Goal: Transaction & Acquisition: Book appointment/travel/reservation

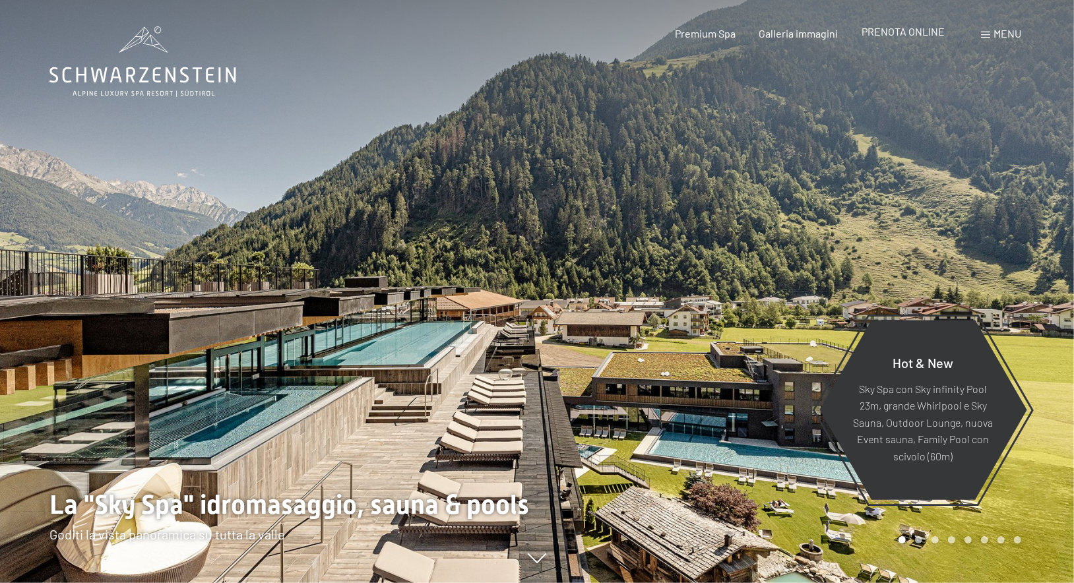
click at [901, 36] on span "PRENOTA ONLINE" at bounding box center [903, 31] width 83 height 13
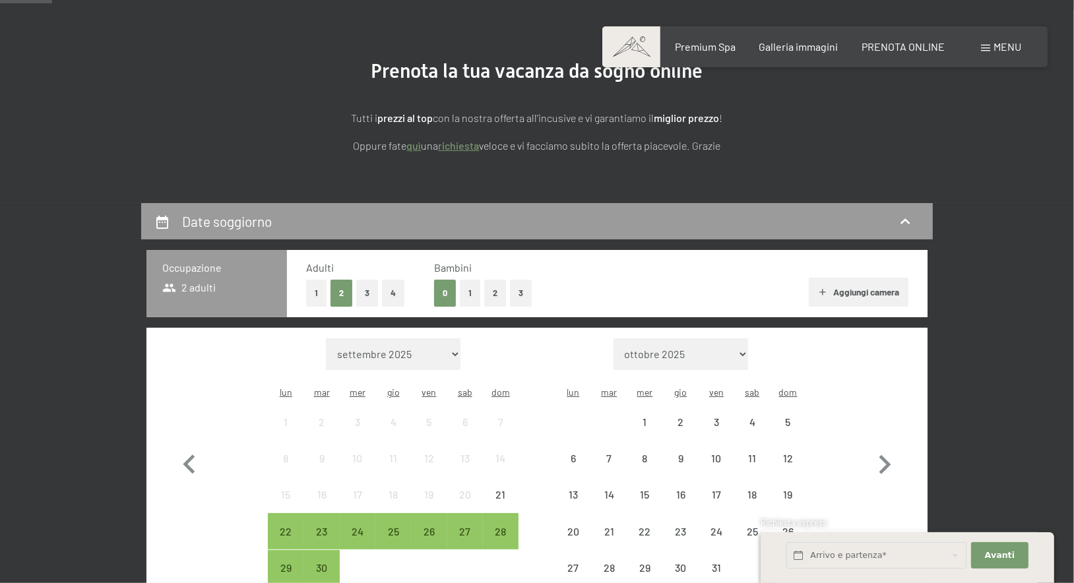
scroll to position [278, 0]
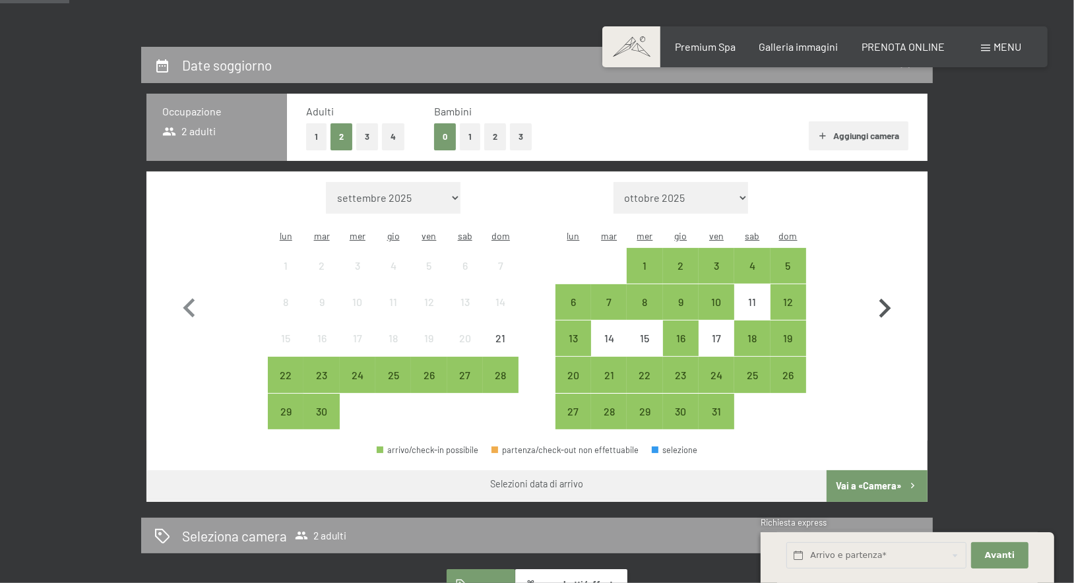
click at [880, 307] on icon "button" at bounding box center [885, 309] width 38 height 38
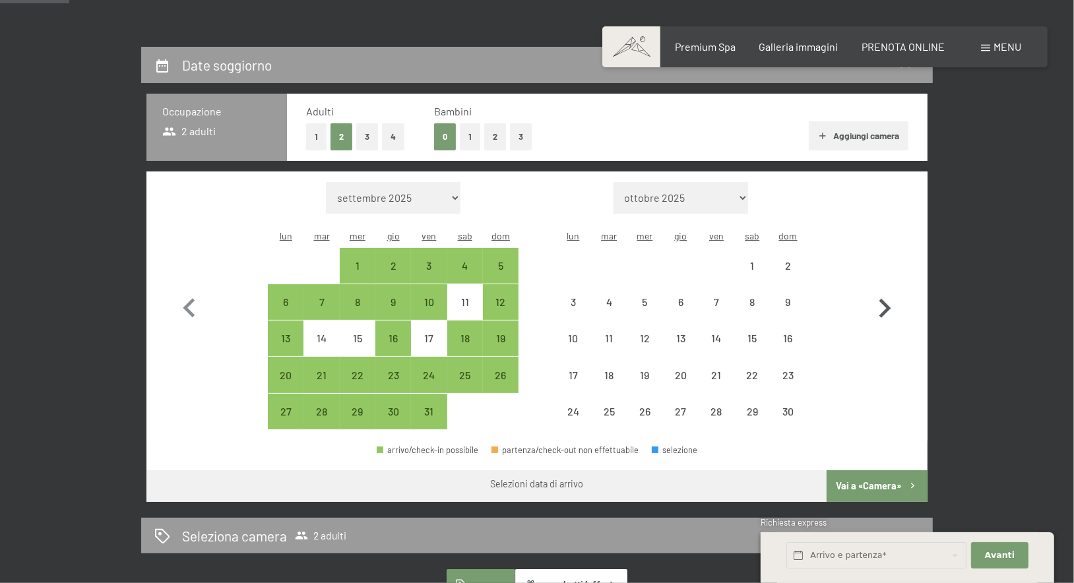
click at [880, 307] on icon "button" at bounding box center [885, 309] width 38 height 38
select select "2025-11-01"
select select "2025-12-01"
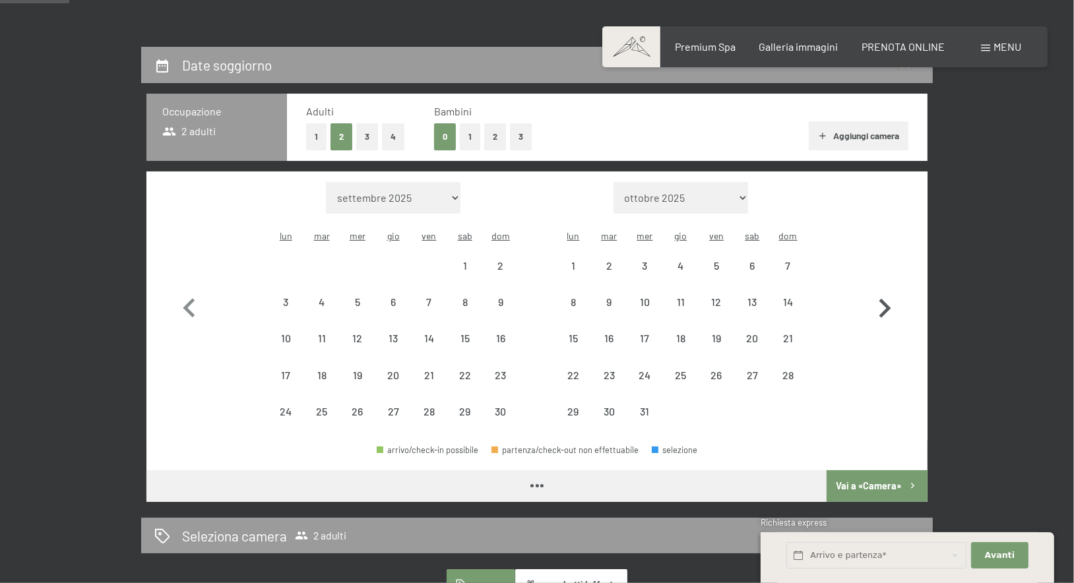
click at [880, 307] on icon "button" at bounding box center [885, 309] width 38 height 38
select select "2025-12-01"
select select "[DATE]"
click at [880, 307] on icon "button" at bounding box center [885, 309] width 38 height 38
select select "[DATE]"
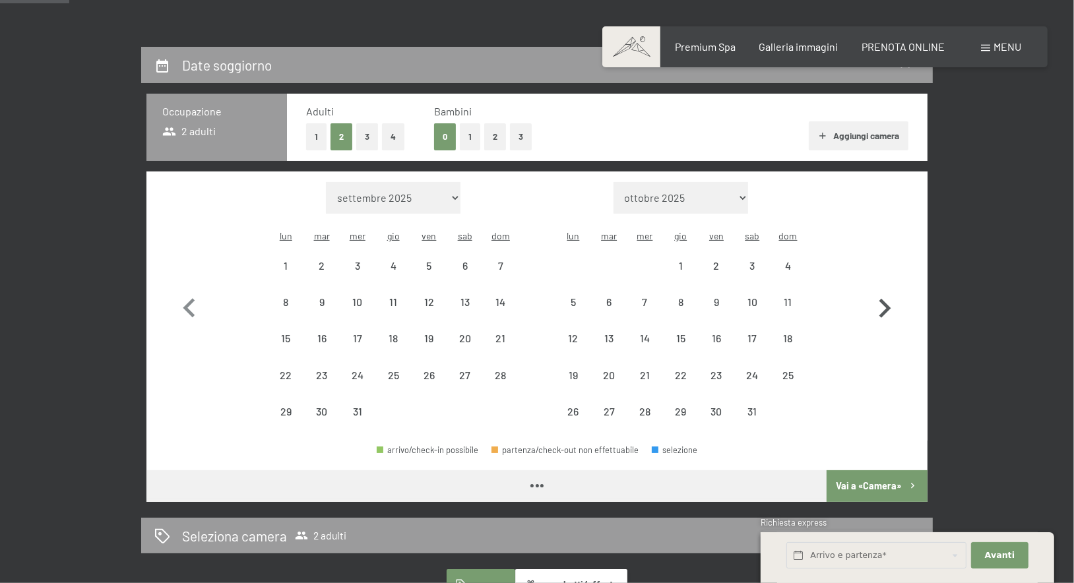
select select "[DATE]"
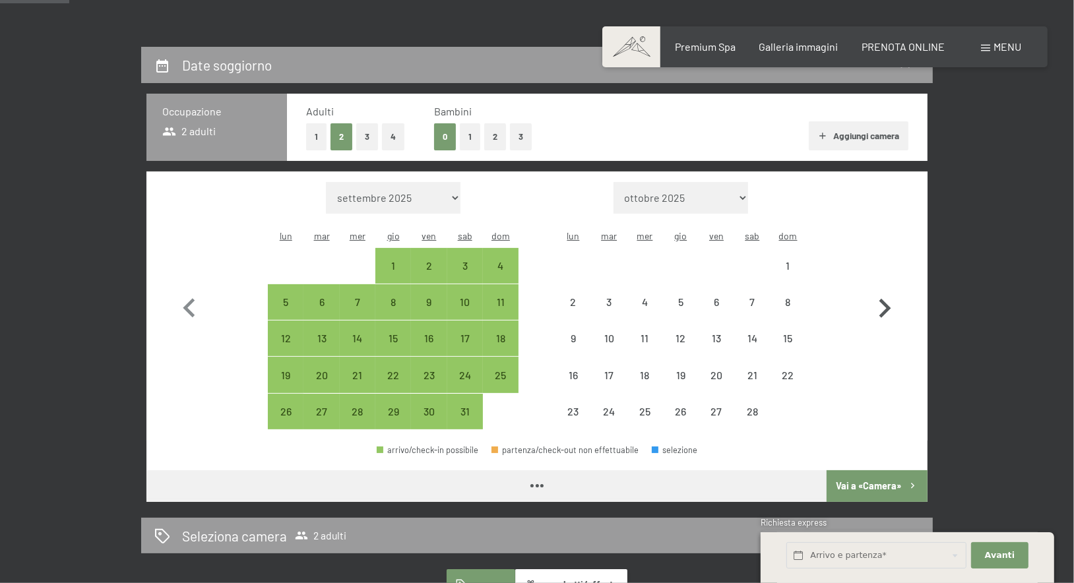
click at [880, 307] on icon "button" at bounding box center [885, 309] width 38 height 38
select select "2026-02-01"
select select "2026-03-01"
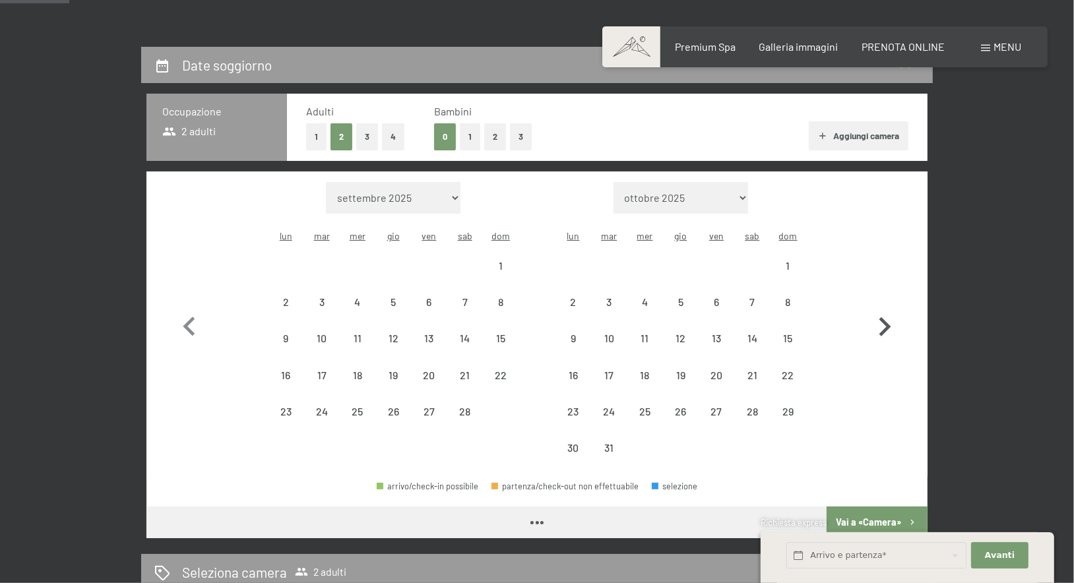
select select "2026-02-01"
select select "2026-03-01"
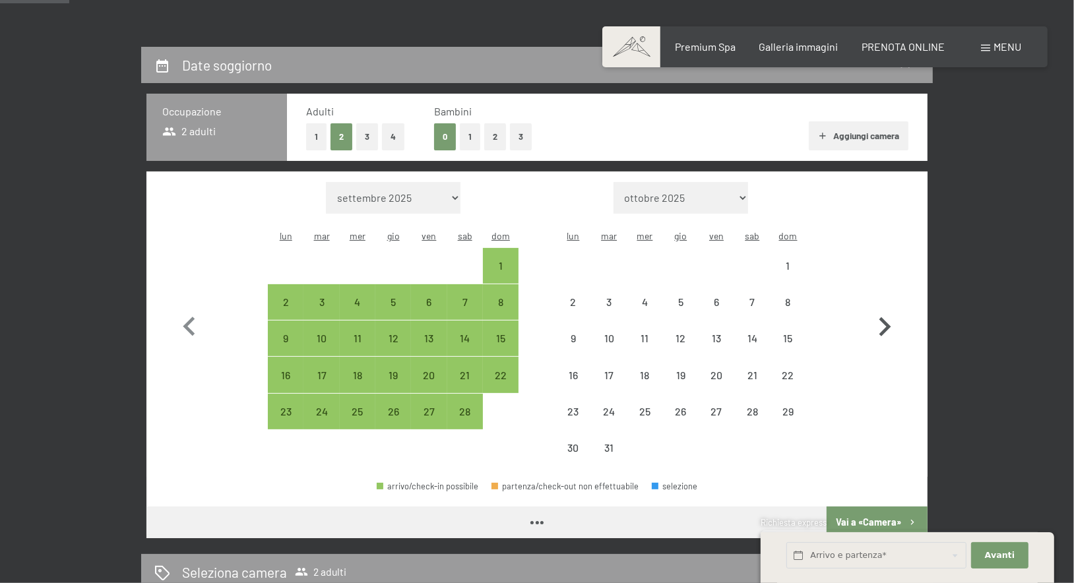
click at [880, 307] on button "button" at bounding box center [885, 324] width 38 height 284
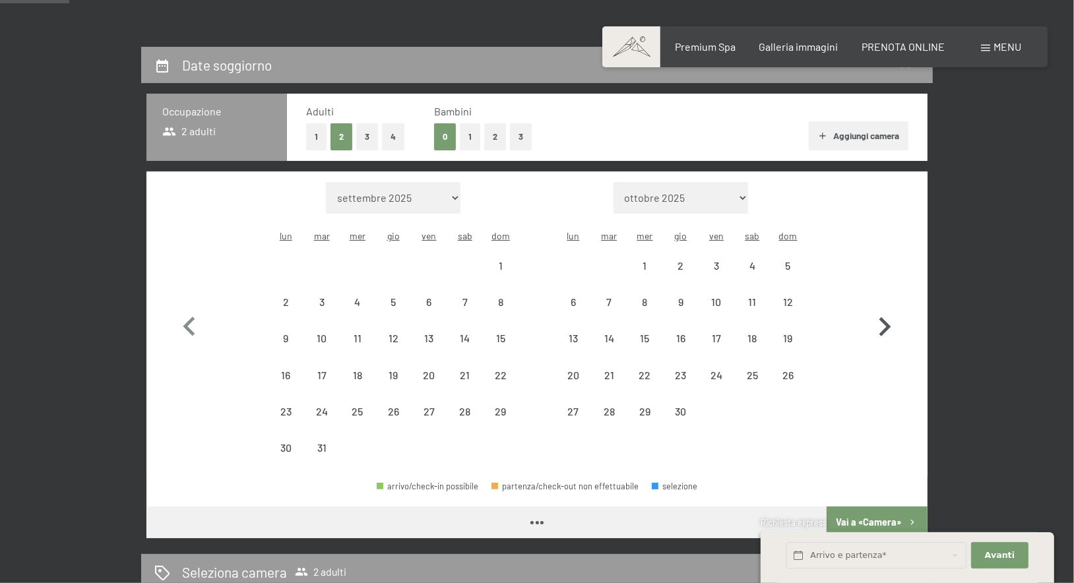
select select "2026-03-01"
select select "2026-04-01"
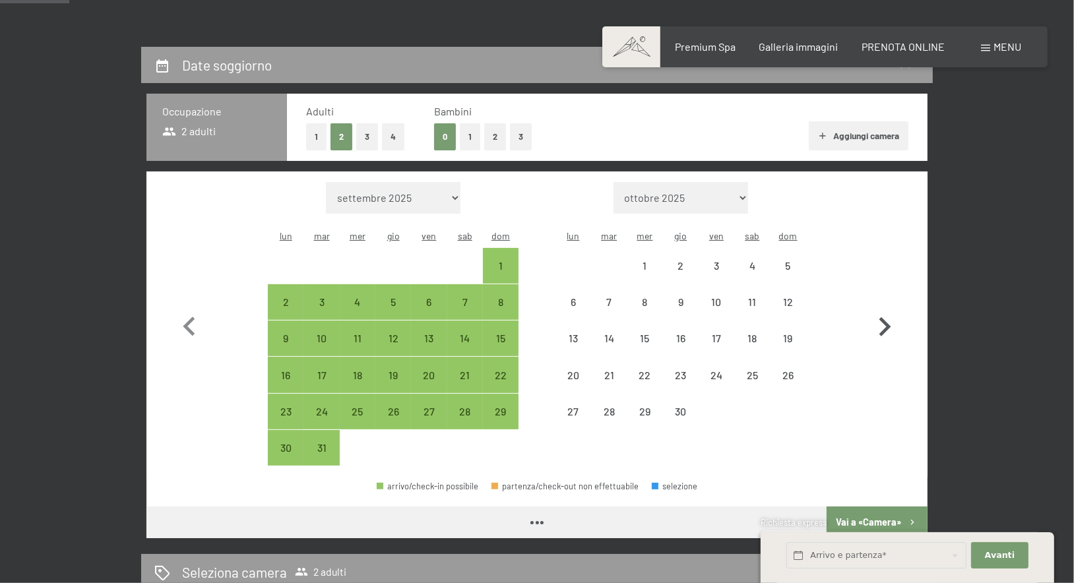
select select "2026-03-01"
select select "2026-04-01"
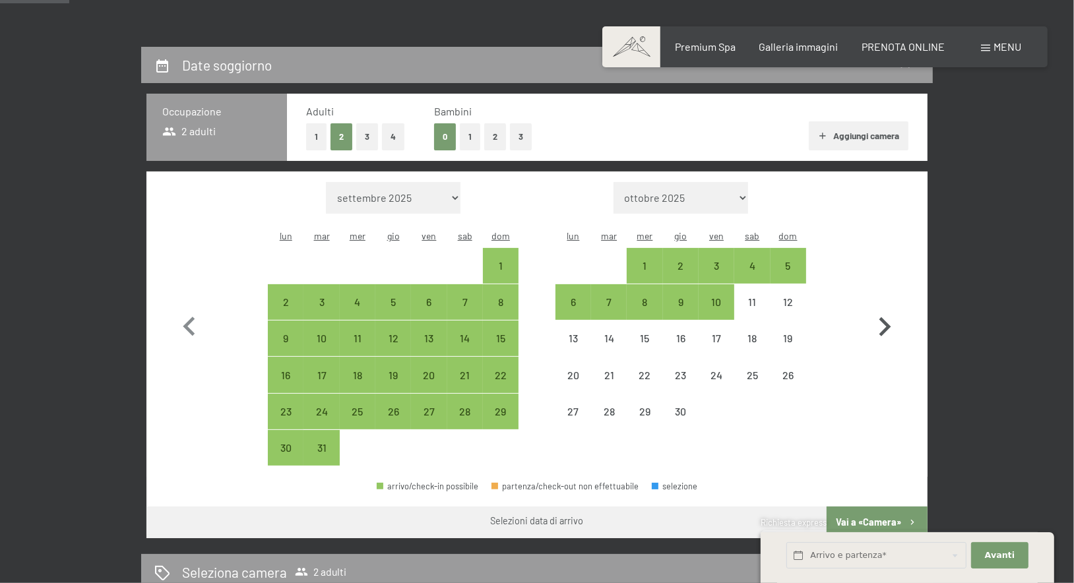
click at [880, 307] on button "button" at bounding box center [885, 324] width 38 height 284
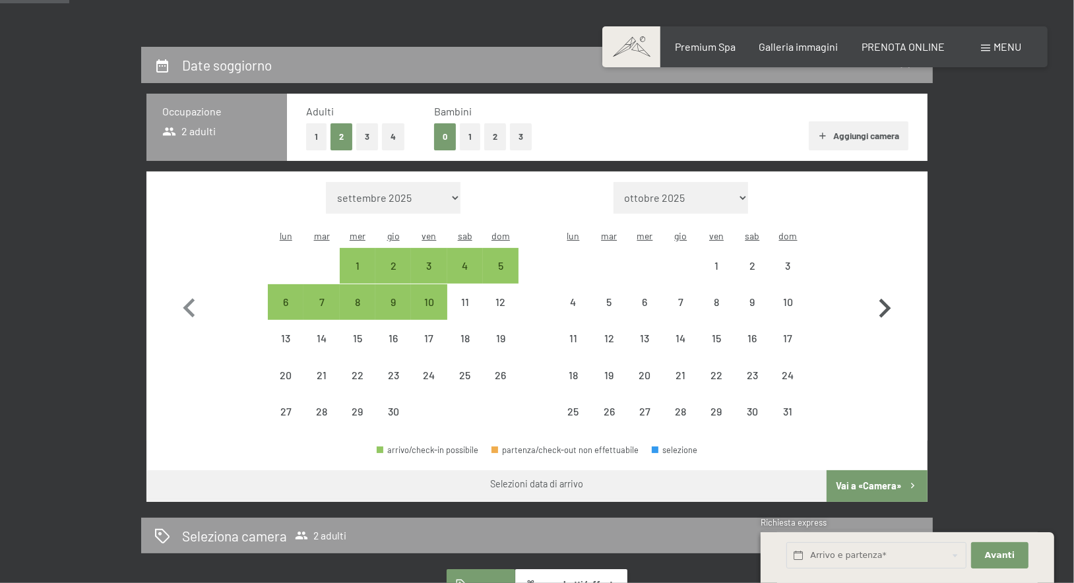
select select "2026-04-01"
select select "2026-05-01"
select select "2026-04-01"
select select "2026-05-01"
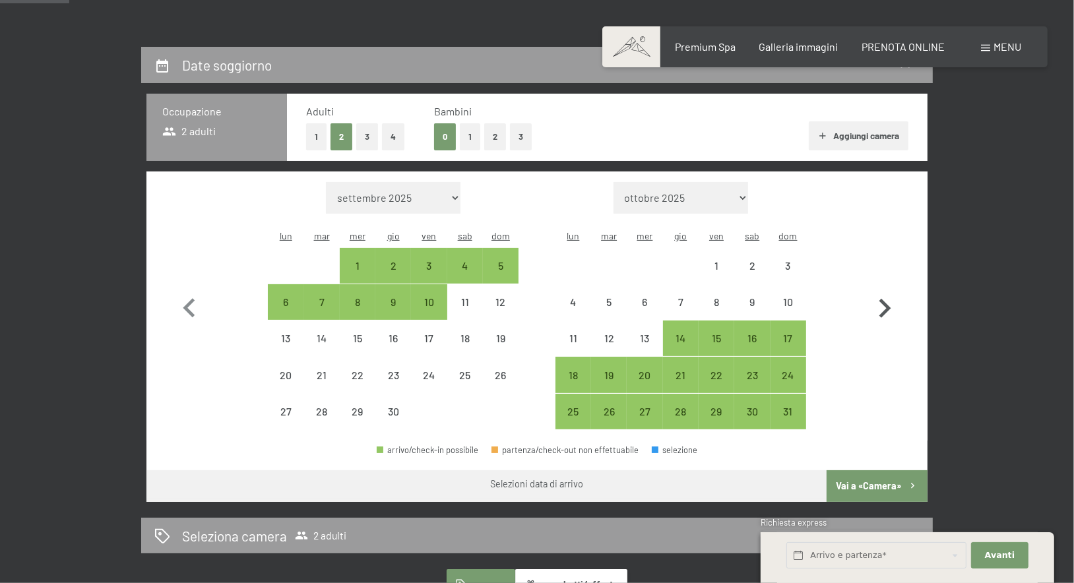
click at [880, 307] on icon "button" at bounding box center [885, 309] width 38 height 38
select select "2026-05-01"
select select "2026-06-01"
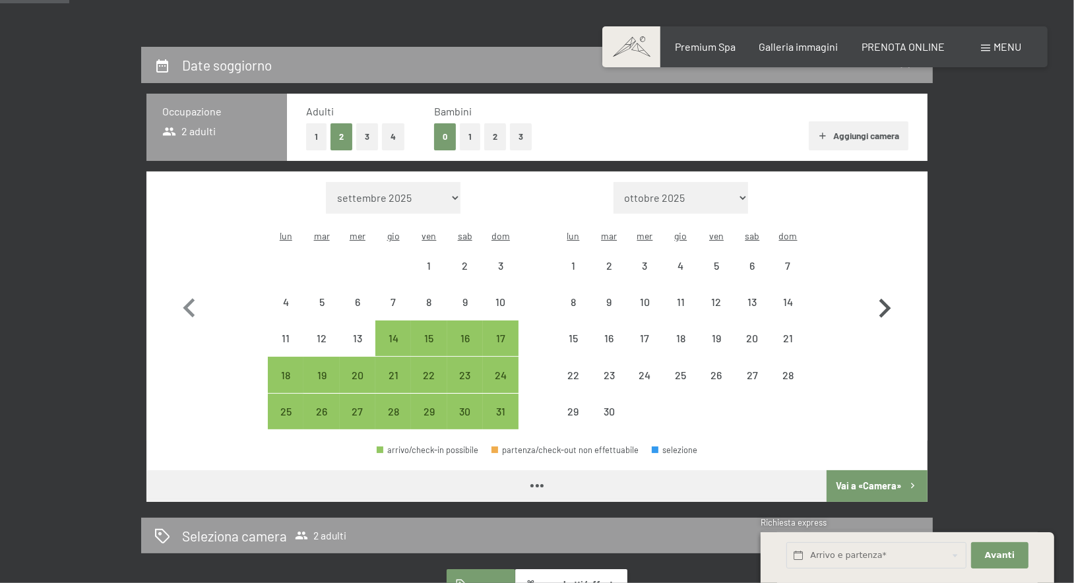
select select "2026-05-01"
select select "2026-06-01"
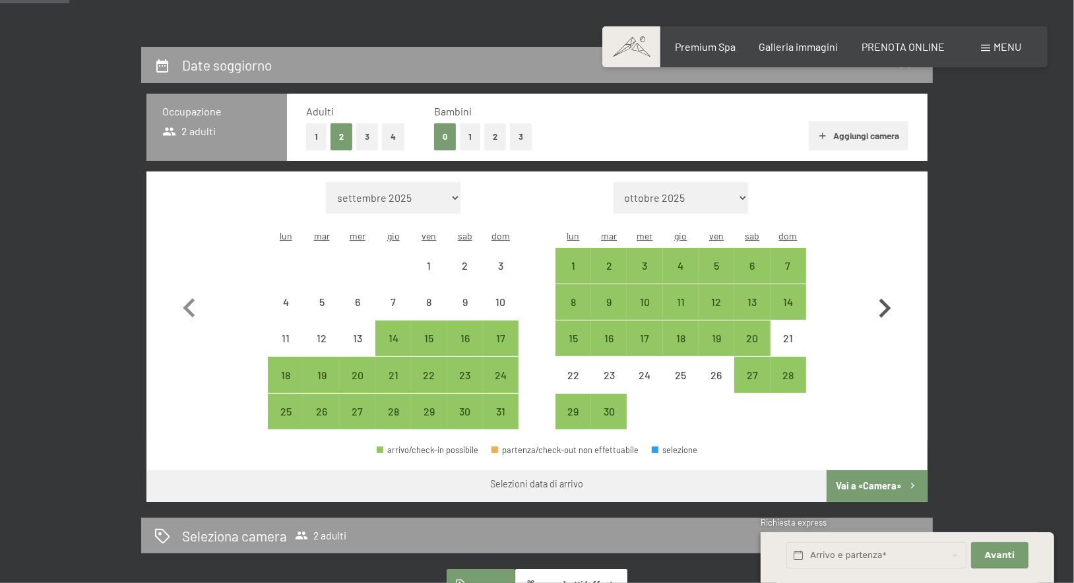
click at [880, 307] on icon "button" at bounding box center [885, 309] width 38 height 38
select select "2026-06-01"
select select "2026-07-01"
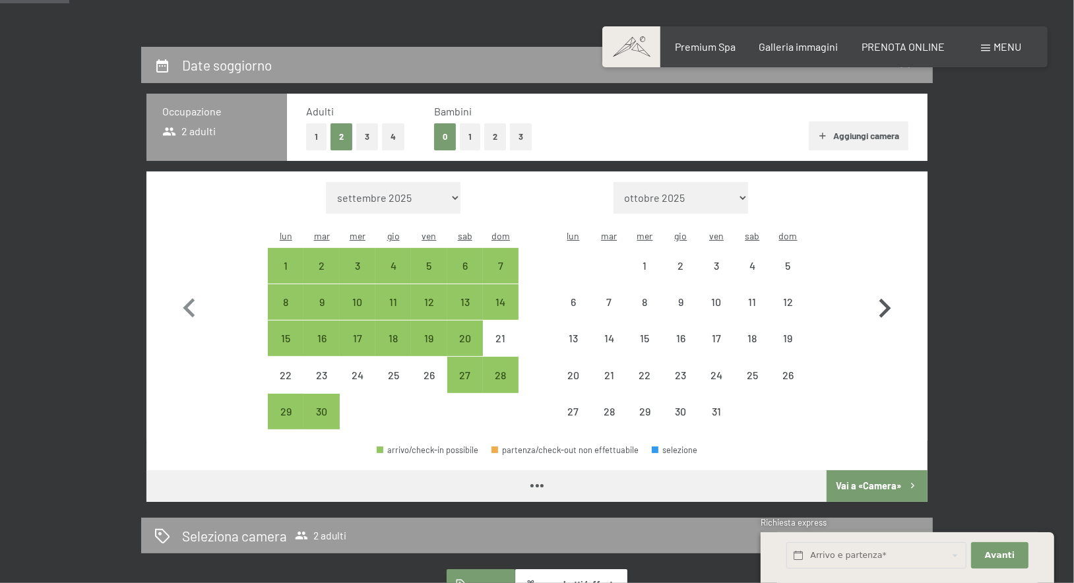
select select "2026-06-01"
select select "2026-07-01"
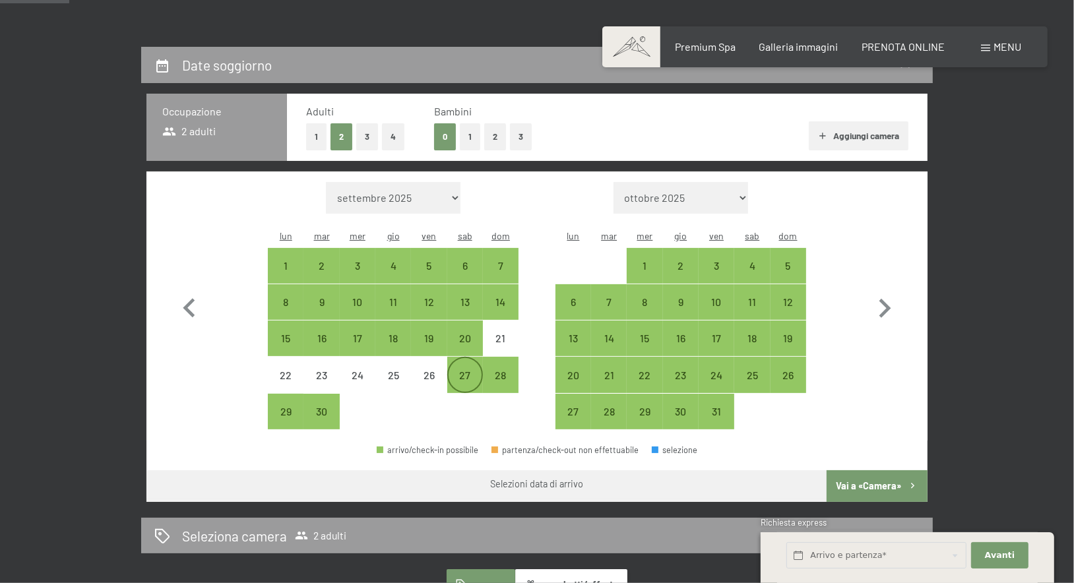
click at [467, 370] on div "27" at bounding box center [465, 386] width 33 height 33
select select "2026-06-01"
select select "2026-07-01"
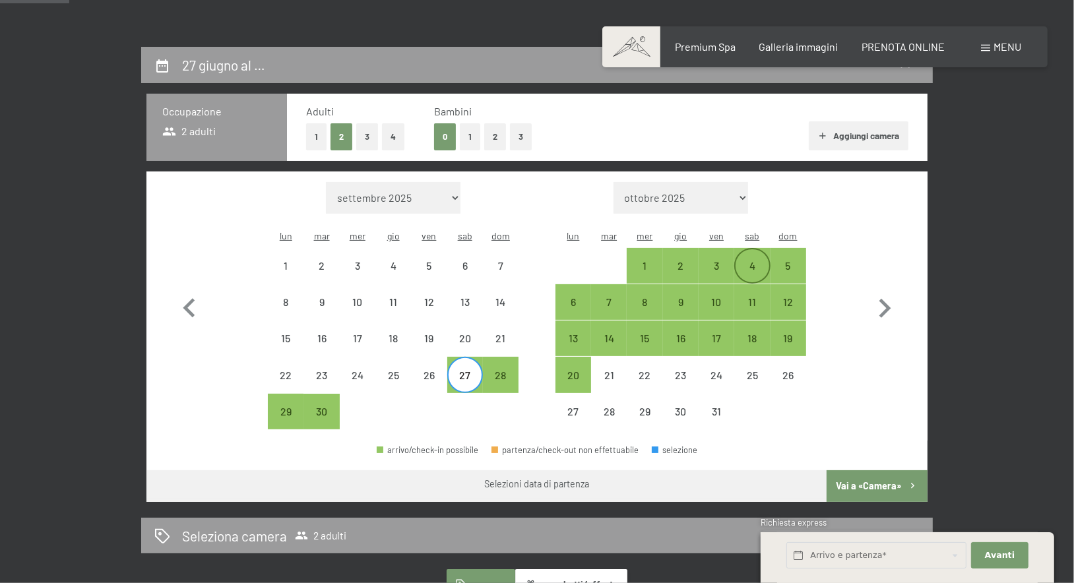
click at [747, 261] on div "4" at bounding box center [752, 277] width 33 height 33
select select "2026-06-01"
select select "2026-07-01"
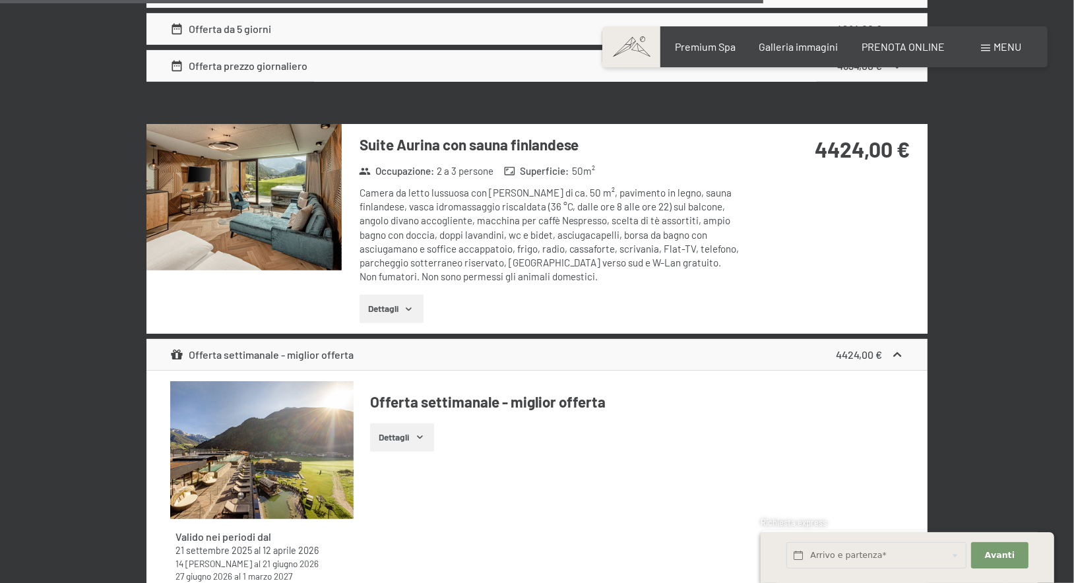
scroll to position [5152, 0]
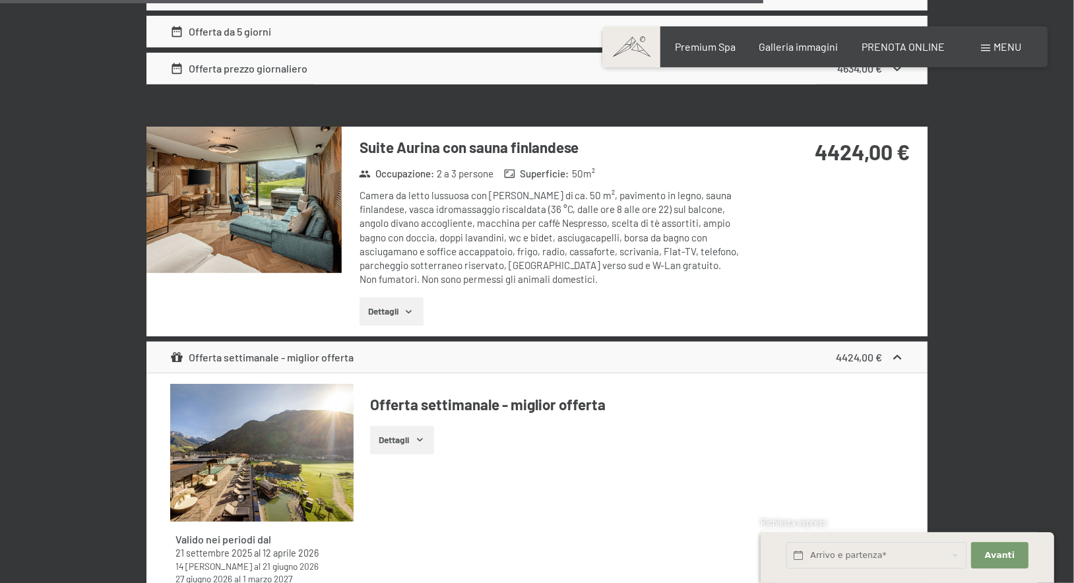
click at [406, 307] on icon "button" at bounding box center [409, 312] width 11 height 11
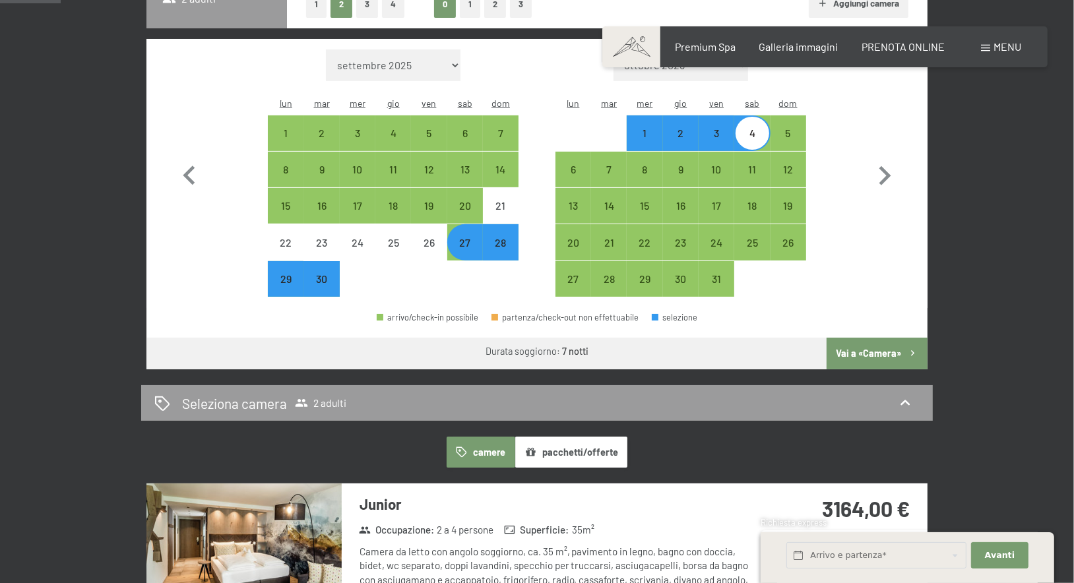
scroll to position [410, 0]
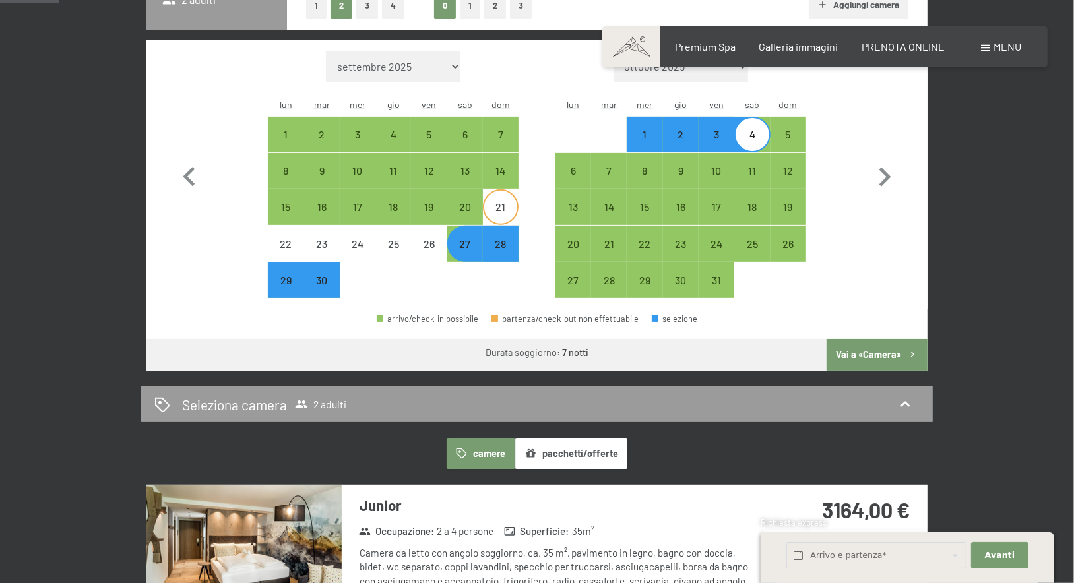
click at [504, 202] on div "21" at bounding box center [500, 218] width 33 height 33
select select "2026-06-01"
select select "2026-07-01"
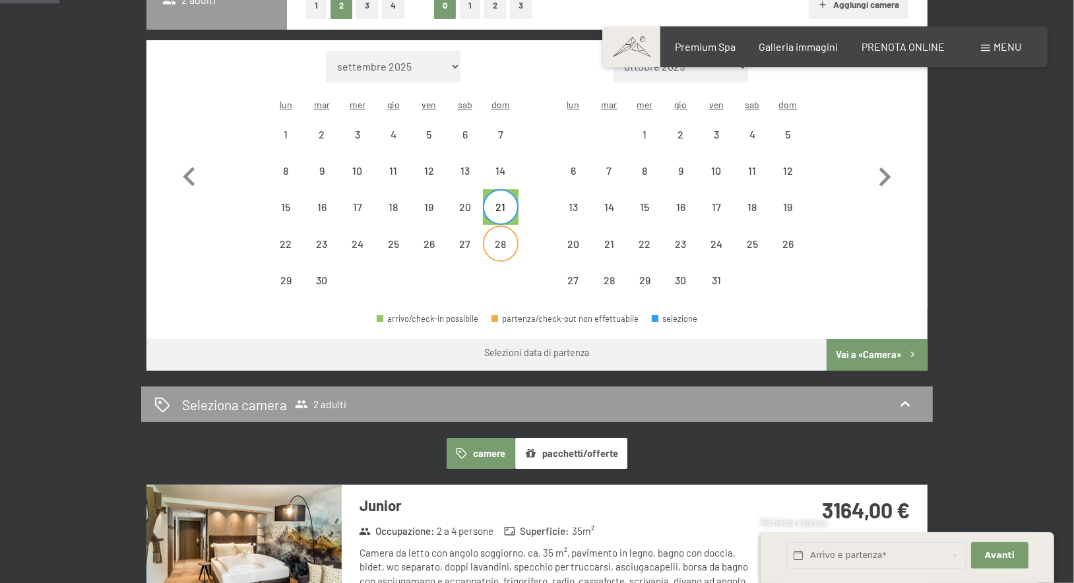
click at [504, 239] on div "28" at bounding box center [500, 255] width 33 height 33
select select "2026-06-01"
select select "2026-07-01"
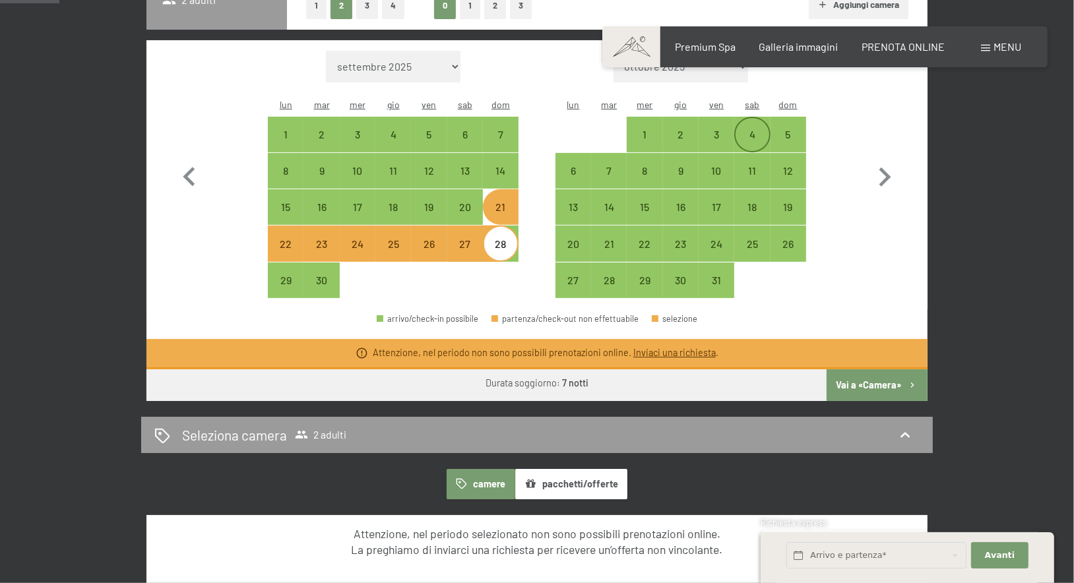
click at [757, 121] on div "4" at bounding box center [752, 134] width 33 height 33
select select "2026-06-01"
select select "2026-07-01"
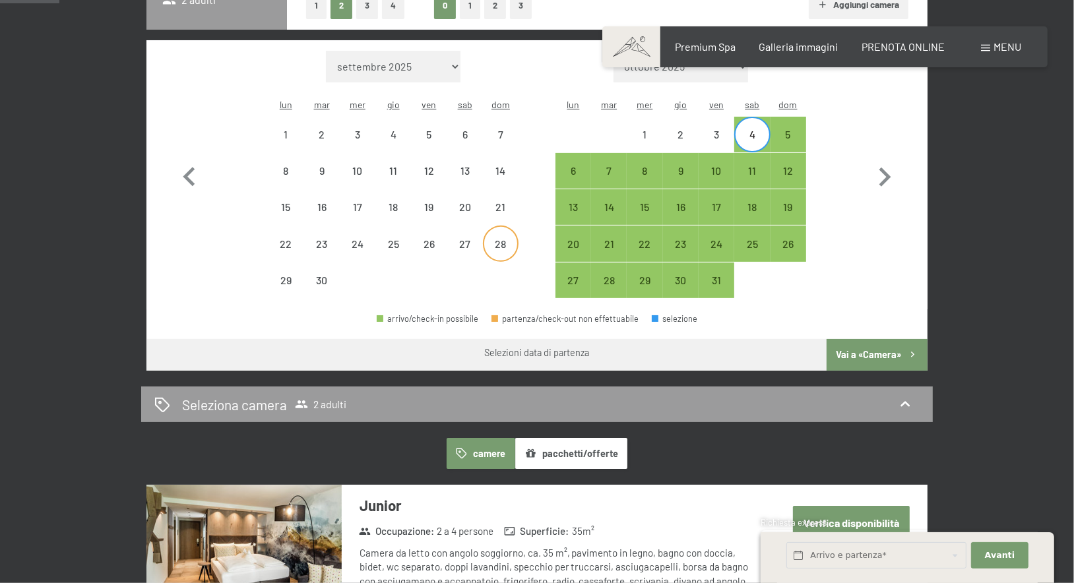
click at [500, 239] on div "28" at bounding box center [500, 255] width 33 height 33
select select "2026-06-01"
select select "2026-07-01"
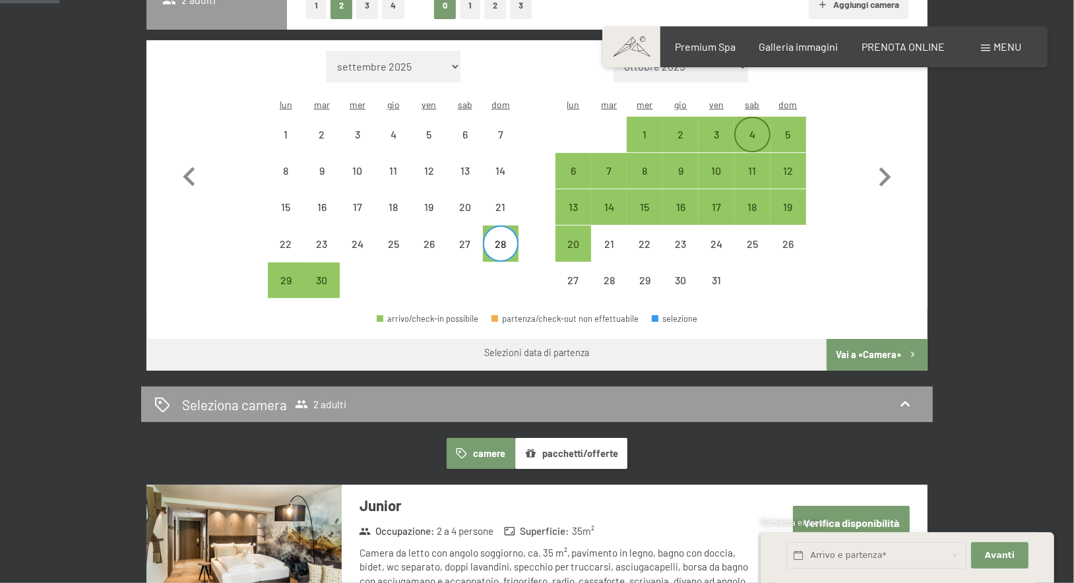
click at [748, 131] on div "4" at bounding box center [752, 145] width 33 height 33
select select "2026-06-01"
select select "2026-07-01"
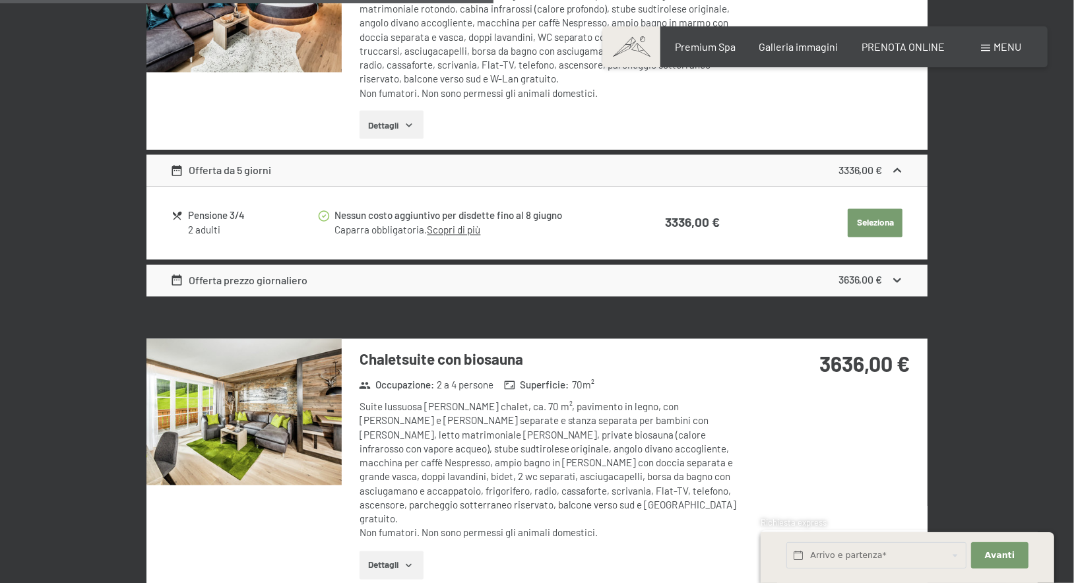
scroll to position [2149, 0]
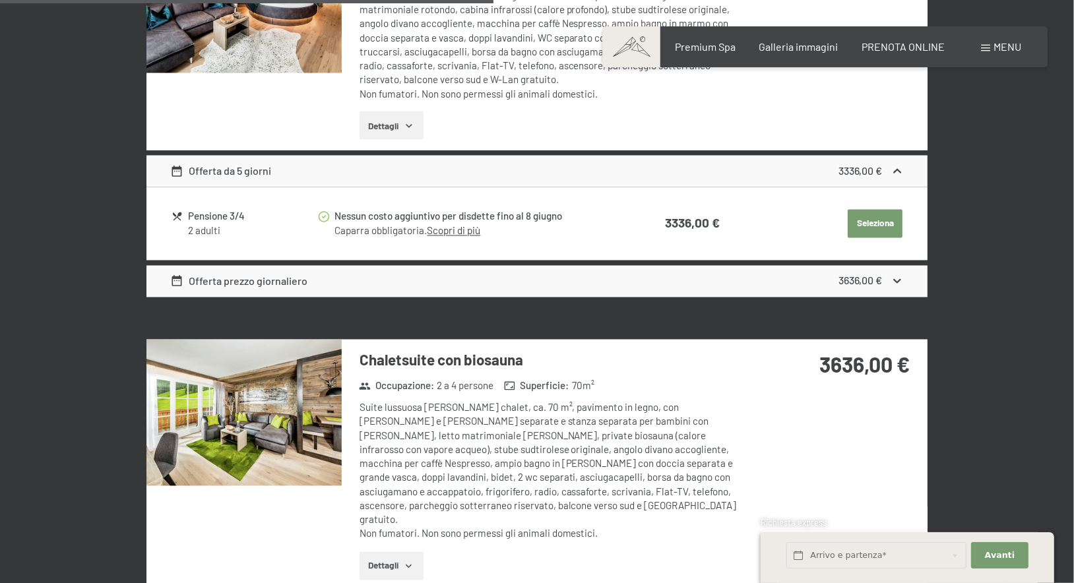
click at [878, 278] on strong "3636,00 €" at bounding box center [861, 281] width 44 height 13
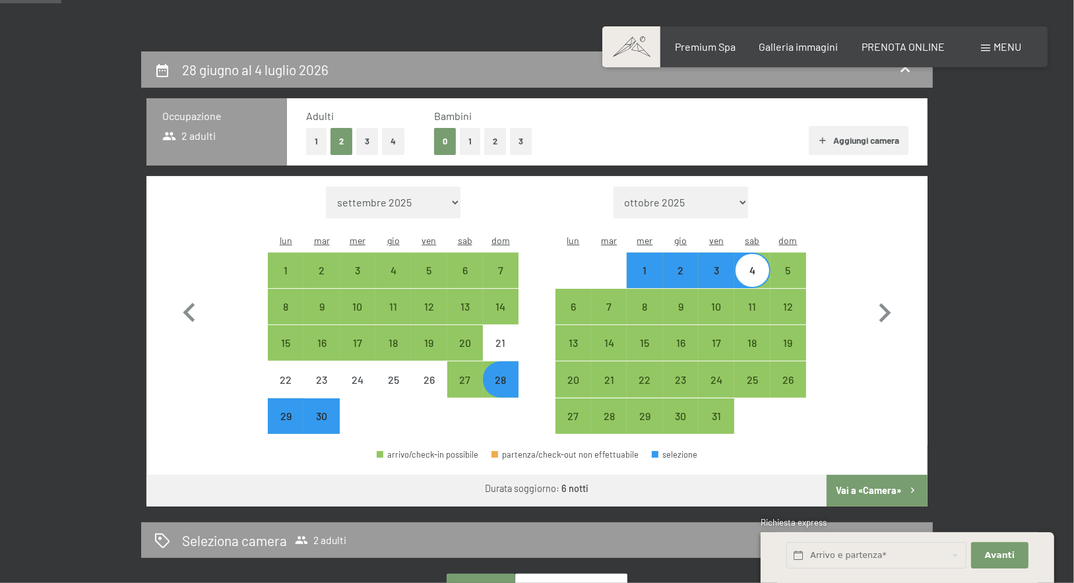
scroll to position [272, 0]
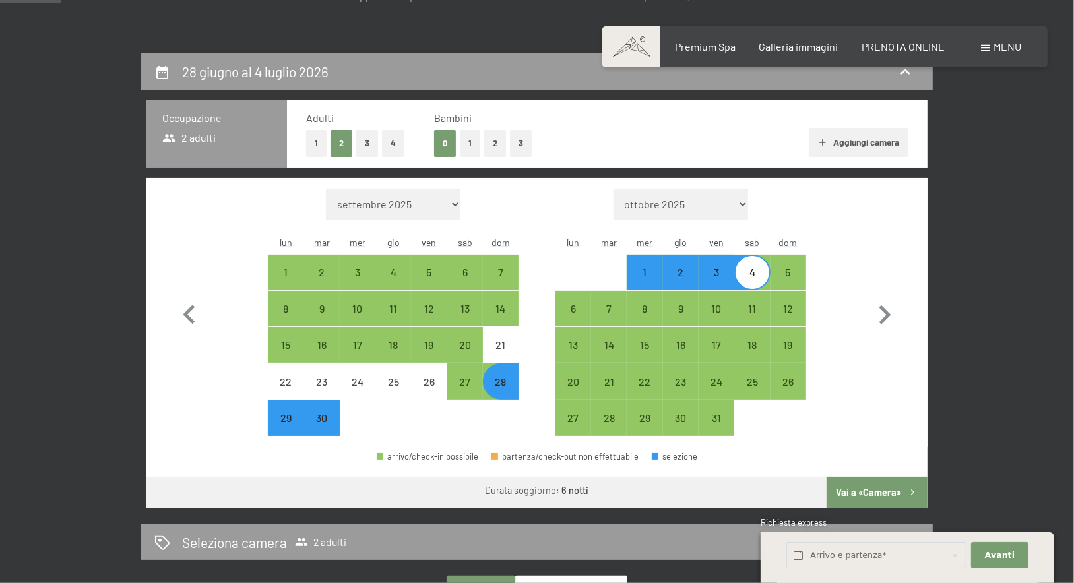
click at [468, 157] on button "1" at bounding box center [470, 143] width 20 height 27
select select "2026-06-01"
select select "2026-07-01"
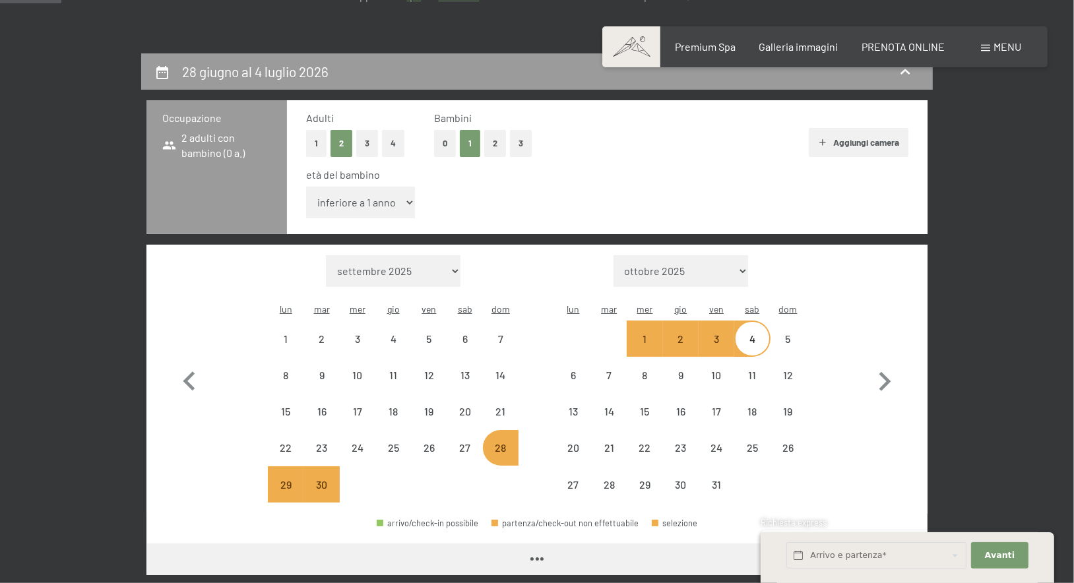
select select "2026-06-01"
select select "2026-07-01"
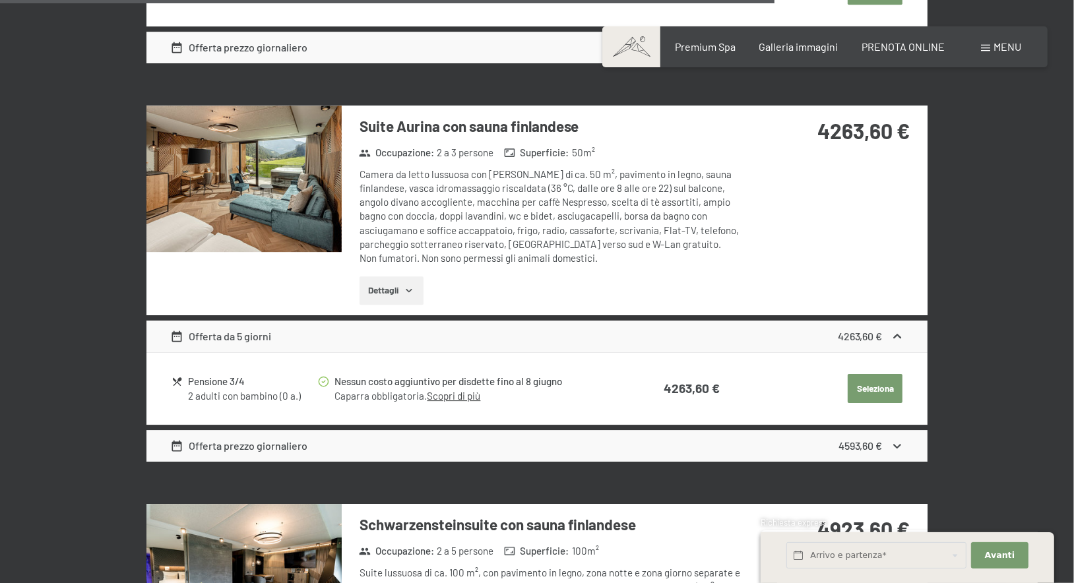
scroll to position [3686, 0]
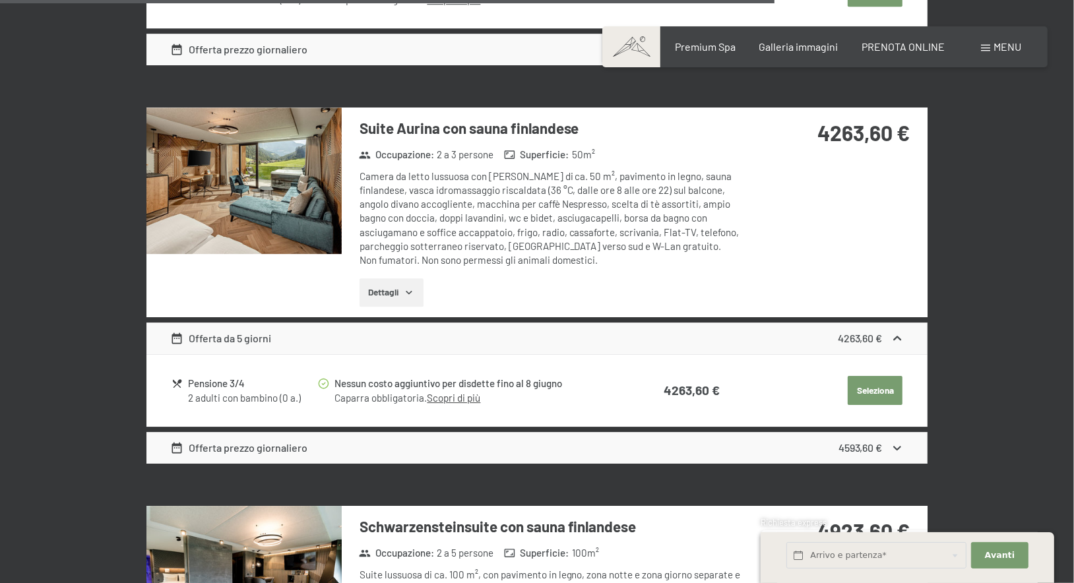
click at [893, 446] on icon at bounding box center [897, 448] width 8 height 5
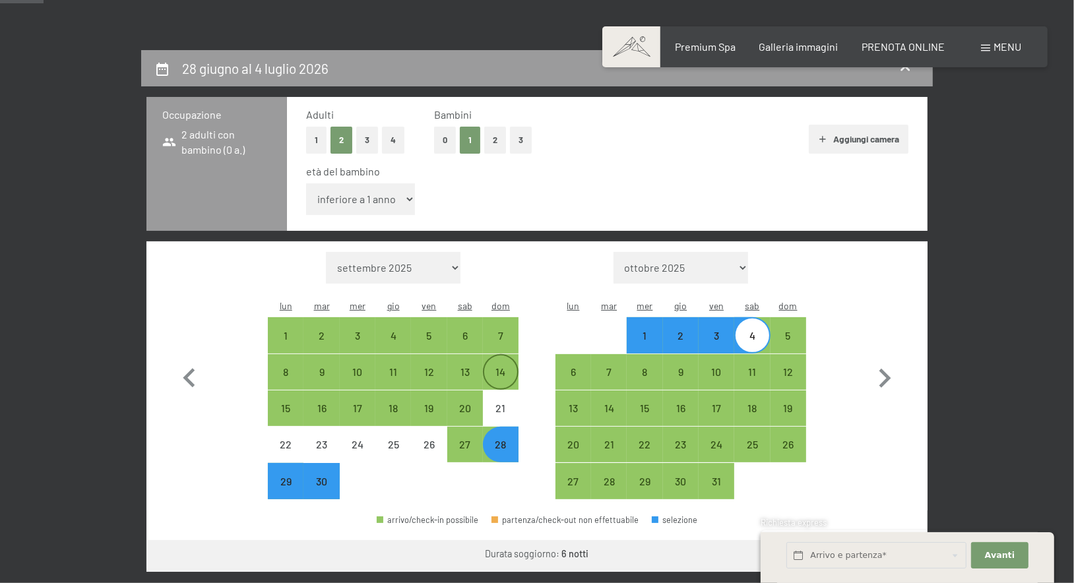
scroll to position [275, 0]
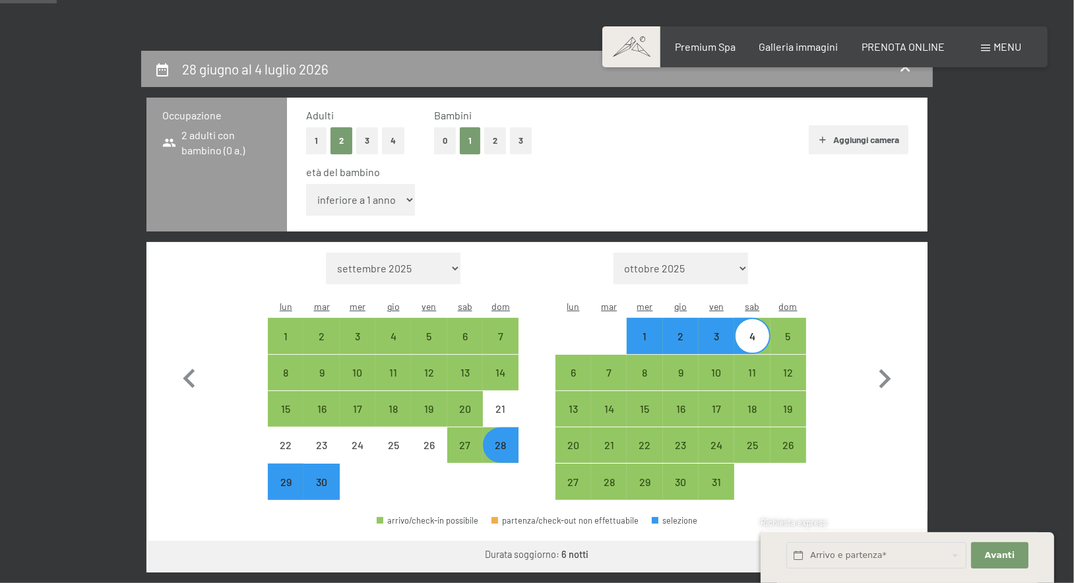
select select "5"
select select "2026-06-01"
select select "2026-07-01"
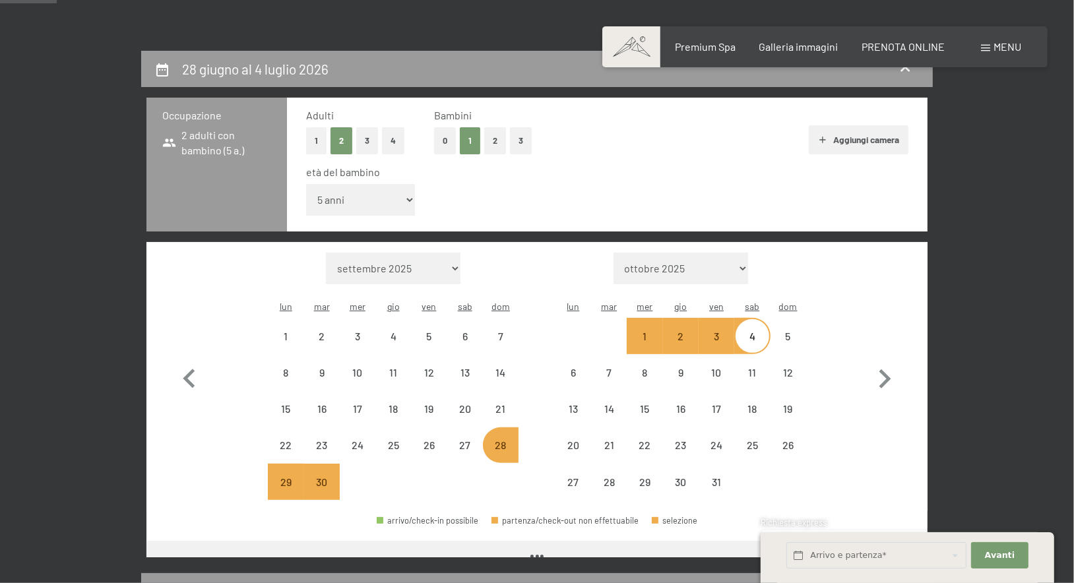
click at [583, 179] on div "età del bambino" at bounding box center [602, 172] width 592 height 15
select select "2026-06-01"
select select "2026-07-01"
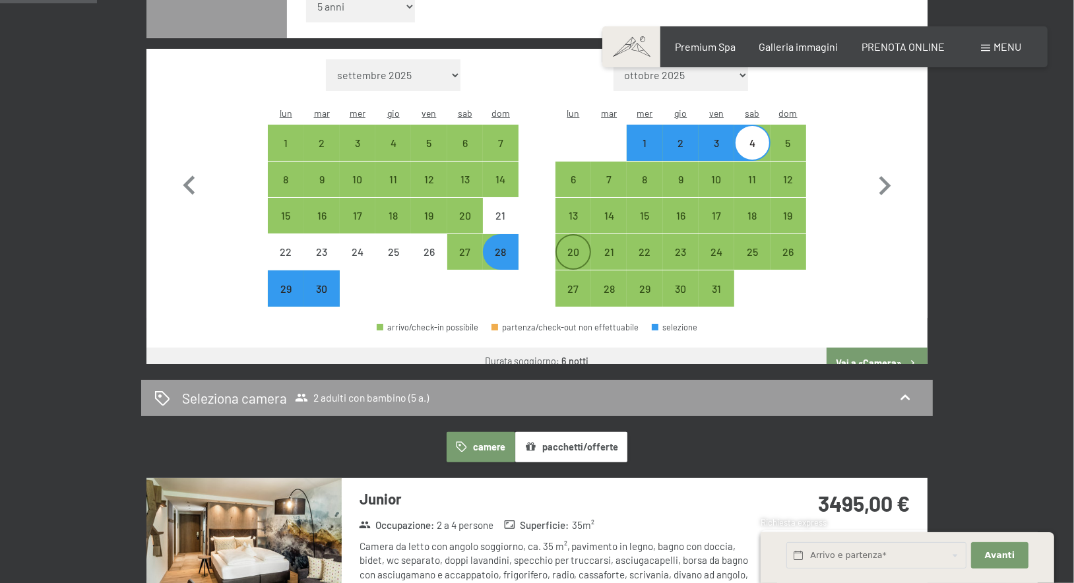
scroll to position [462, 0]
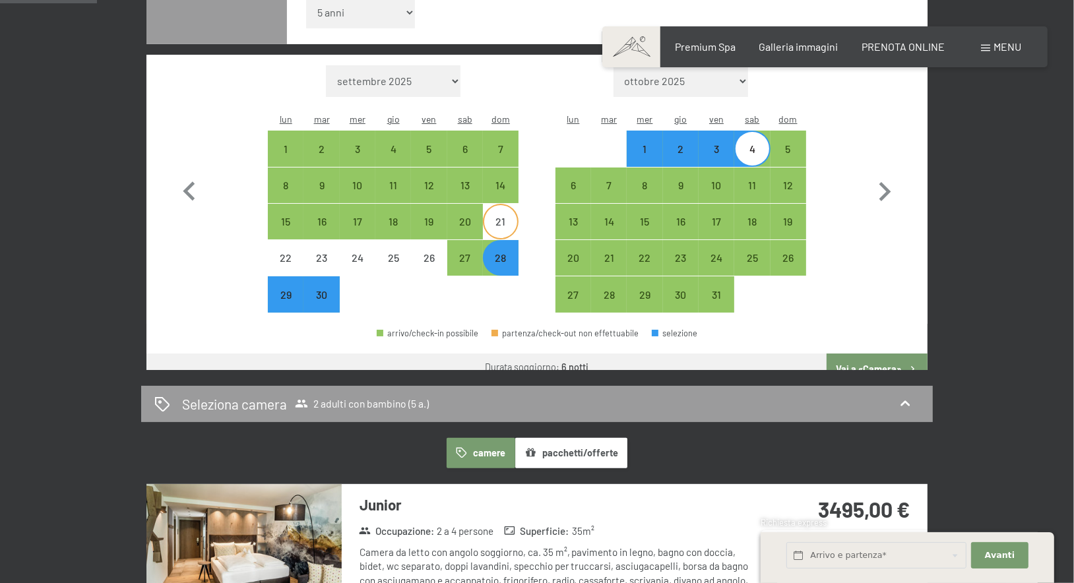
click at [507, 216] on div "21" at bounding box center [500, 232] width 33 height 33
select select "2026-06-01"
select select "2026-07-01"
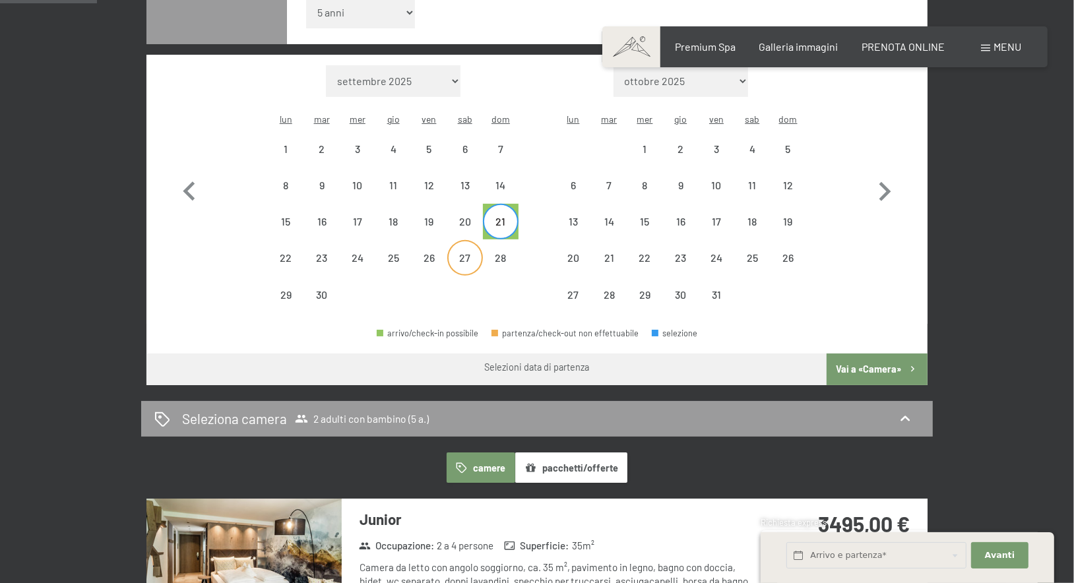
click at [476, 253] on div "27" at bounding box center [465, 269] width 33 height 33
select select "2026-06-01"
select select "2026-07-01"
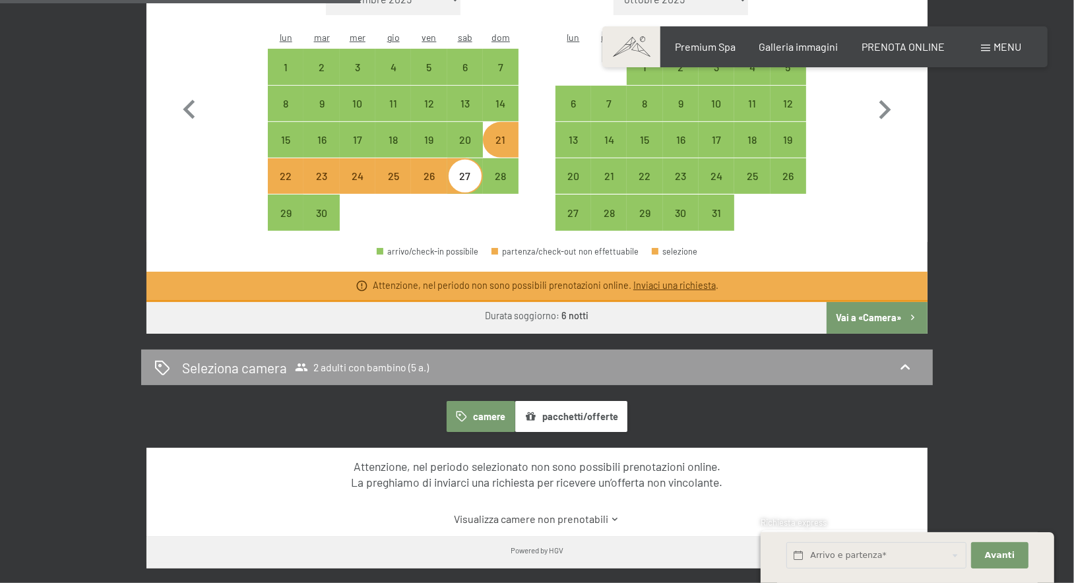
click at [864, 302] on button "Vai a «Camera»" at bounding box center [877, 318] width 101 height 32
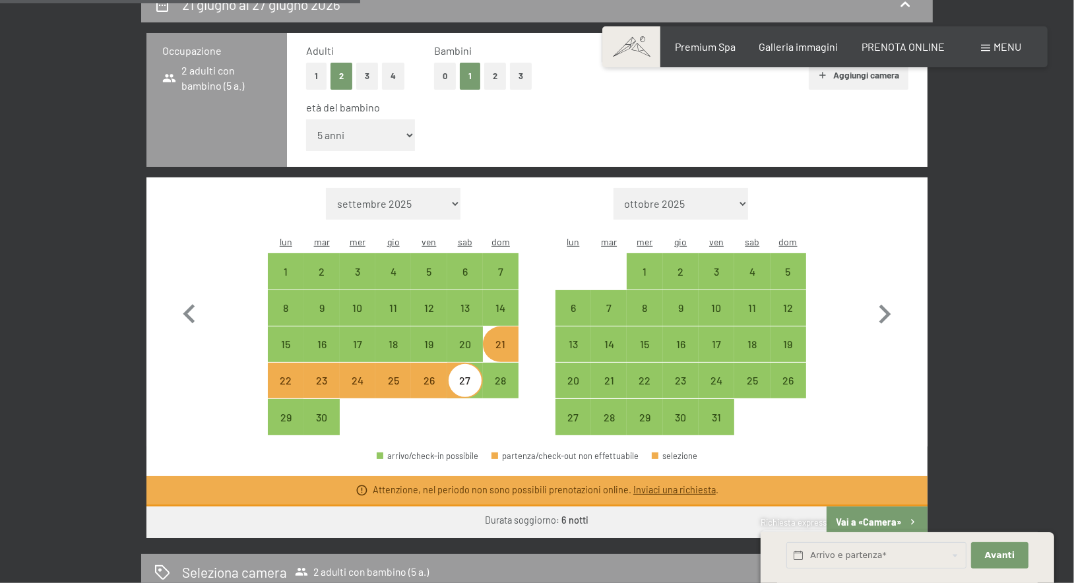
select select "2026-06-01"
select select "2026-07-01"
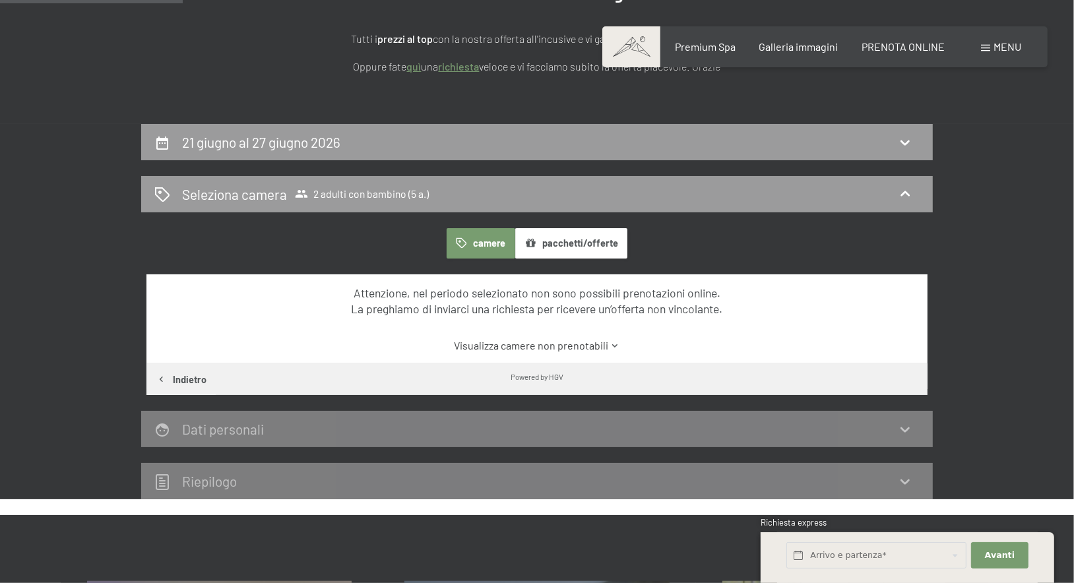
scroll to position [187, 0]
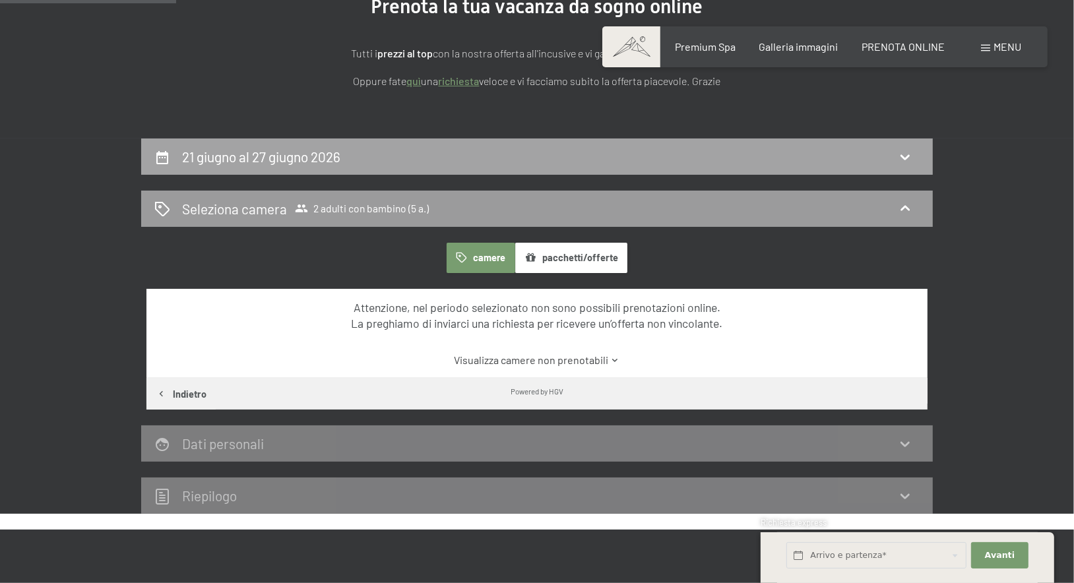
click at [652, 166] on div "21 giugno al 27 giugno 2026" at bounding box center [536, 156] width 765 height 19
select select "5"
select select "2026-06-01"
select select "2026-07-01"
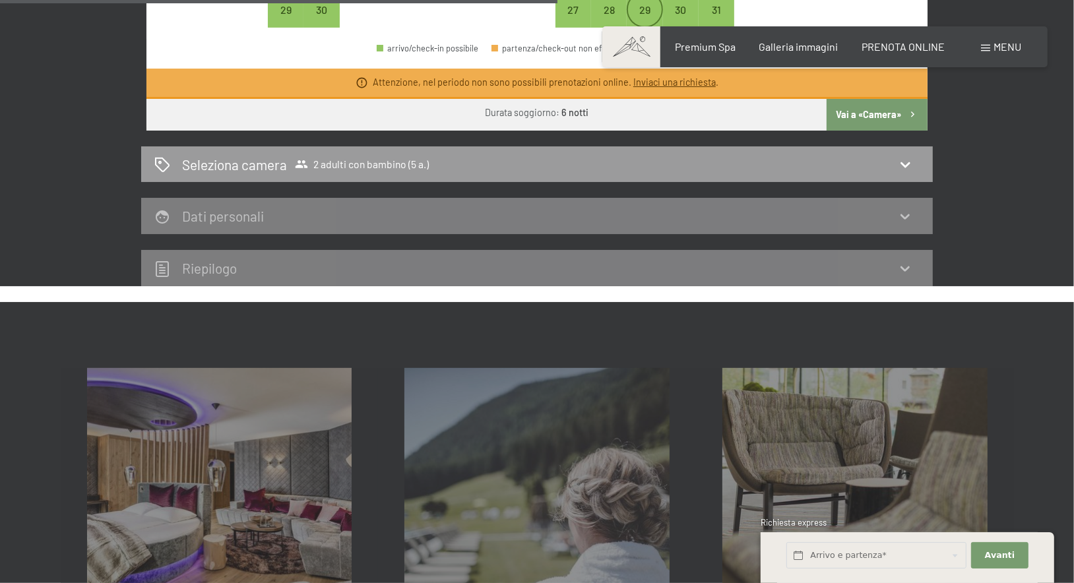
scroll to position [1122, 0]
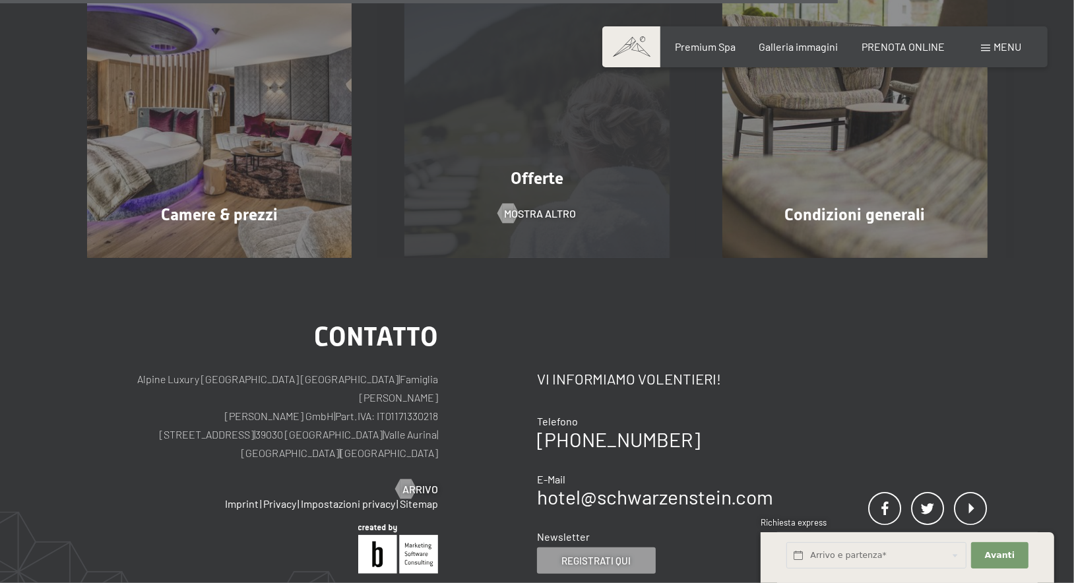
click at [570, 170] on div "Offerte" at bounding box center [537, 178] width 318 height 23
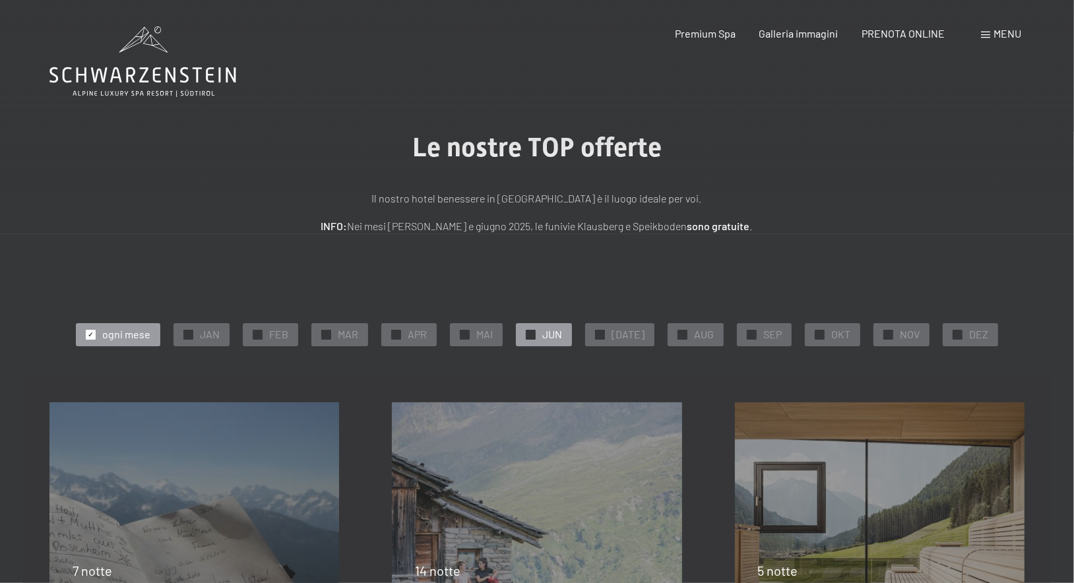
click at [572, 344] on div "✓ JUN" at bounding box center [544, 334] width 56 height 22
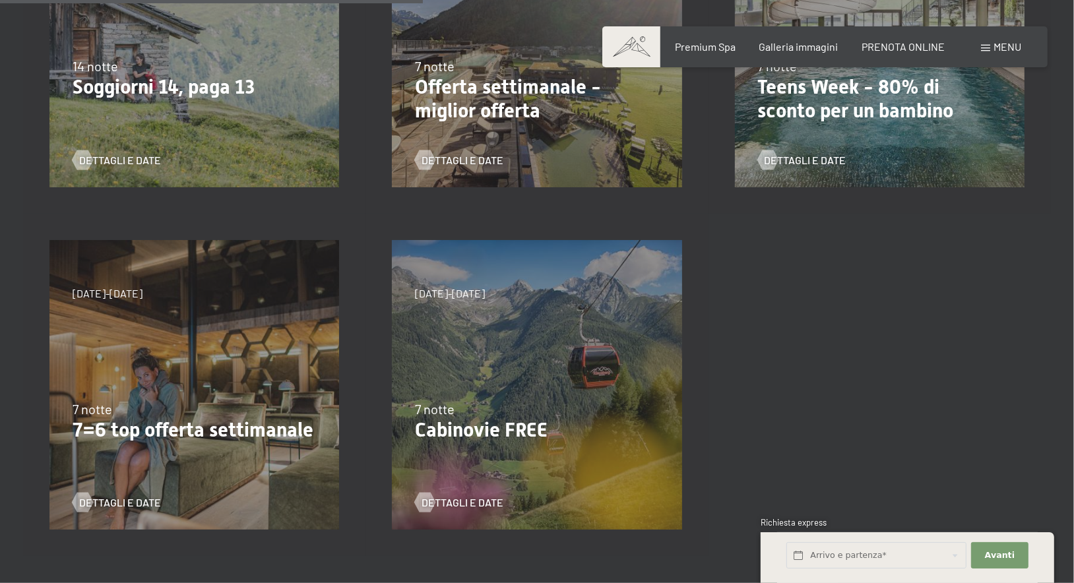
scroll to position [591, 0]
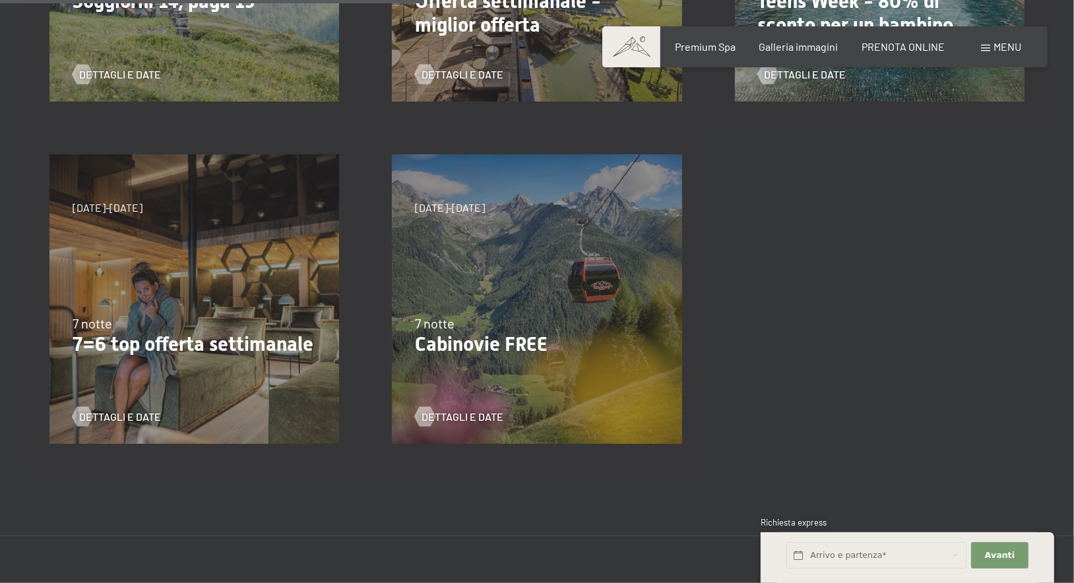
click at [245, 280] on div "4/10/2025-26/10/2025 1/11/2025-21/12/2025 10/1/2026-1/2/2026 7/3/2026-29/3/2026…" at bounding box center [194, 299] width 342 height 342
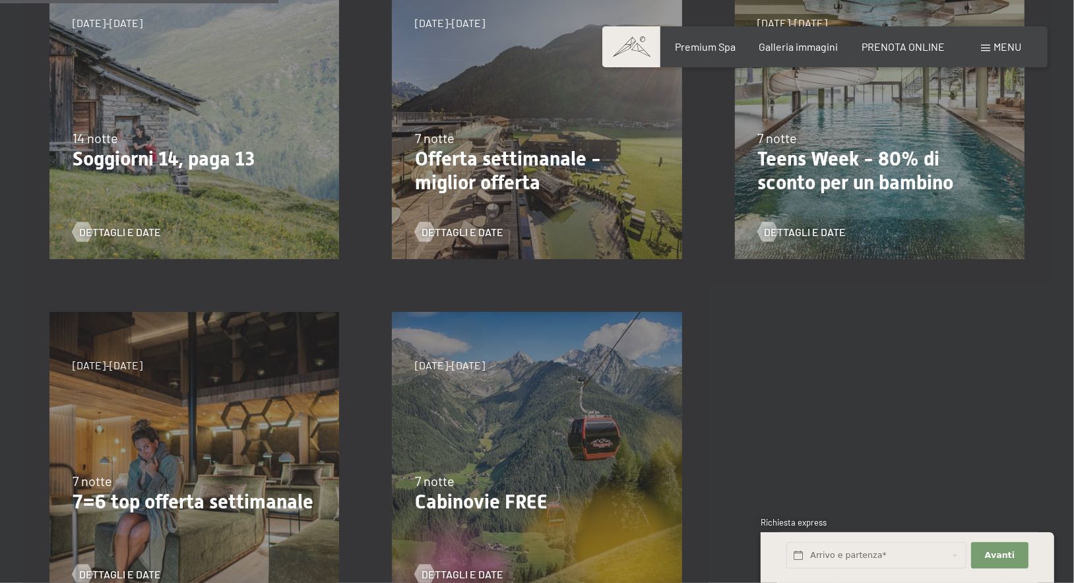
scroll to position [379, 0]
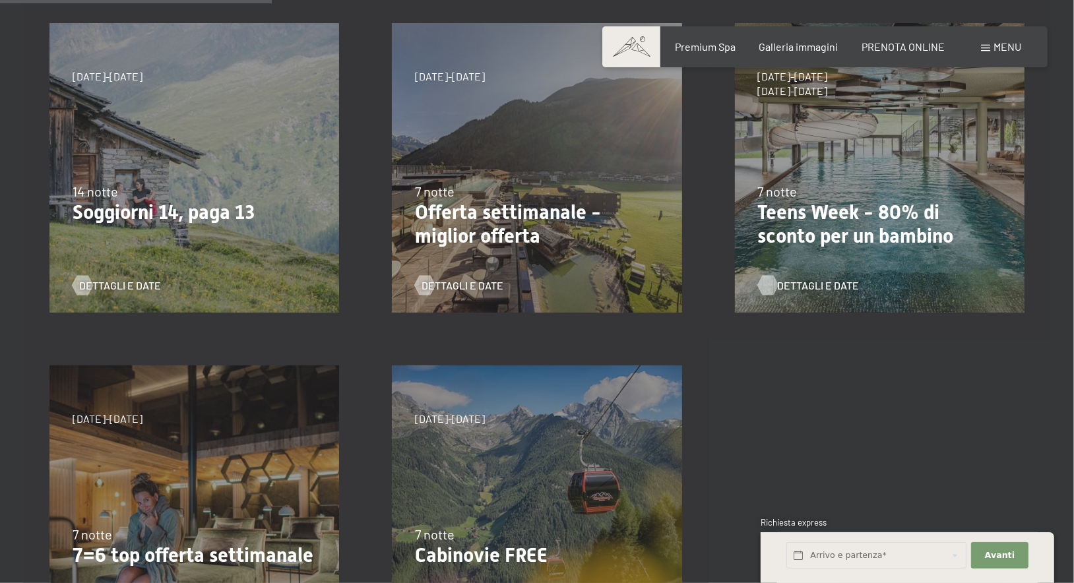
click at [816, 292] on span "Dettagli e Date" at bounding box center [819, 285] width 82 height 15
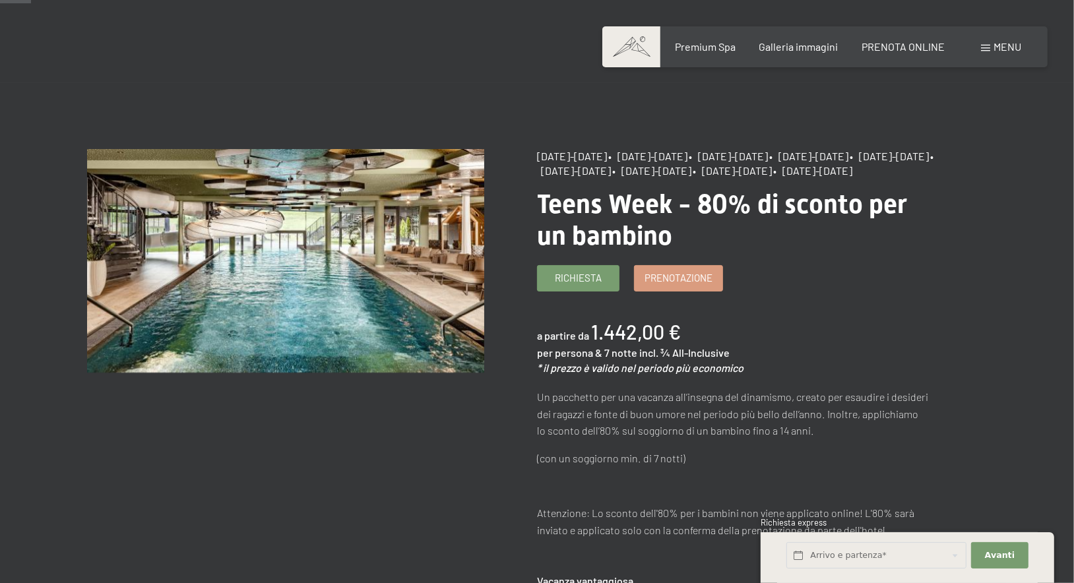
scroll to position [49, 0]
click at [681, 289] on link "Prenotazione" at bounding box center [679, 276] width 88 height 25
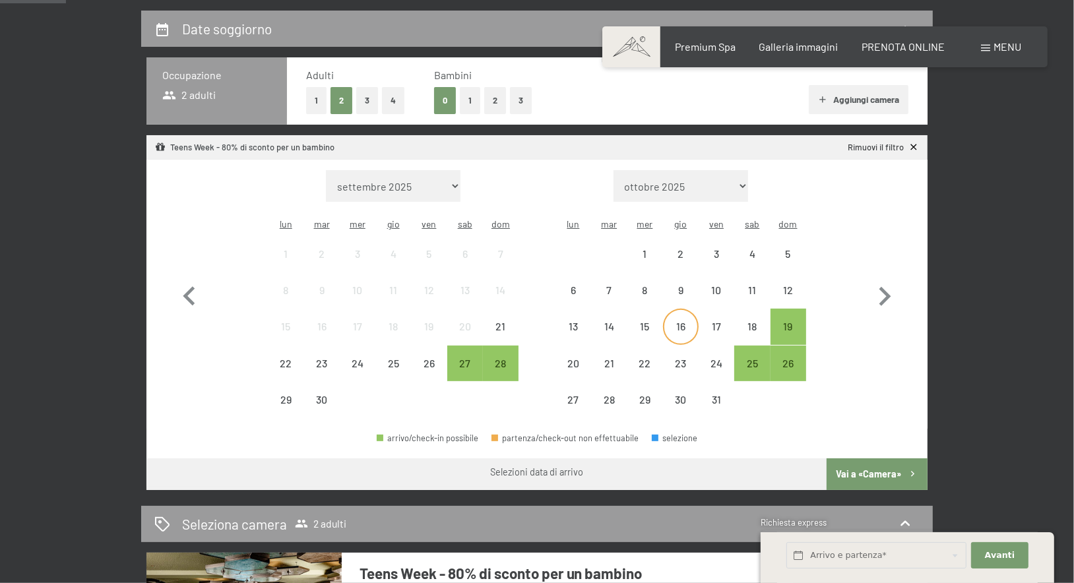
scroll to position [344, 0]
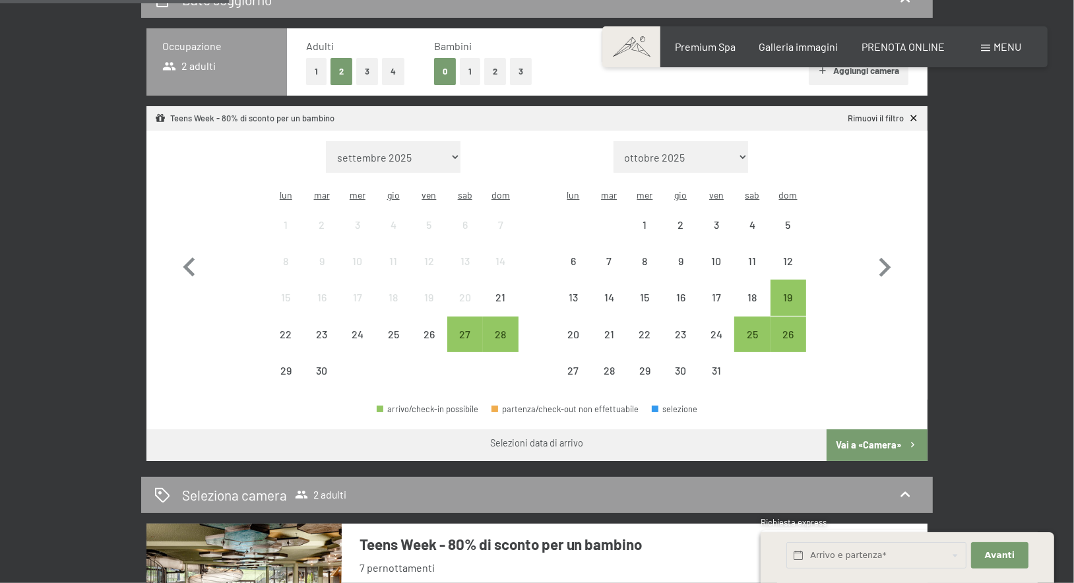
click at [467, 85] on button "1" at bounding box center [470, 71] width 20 height 27
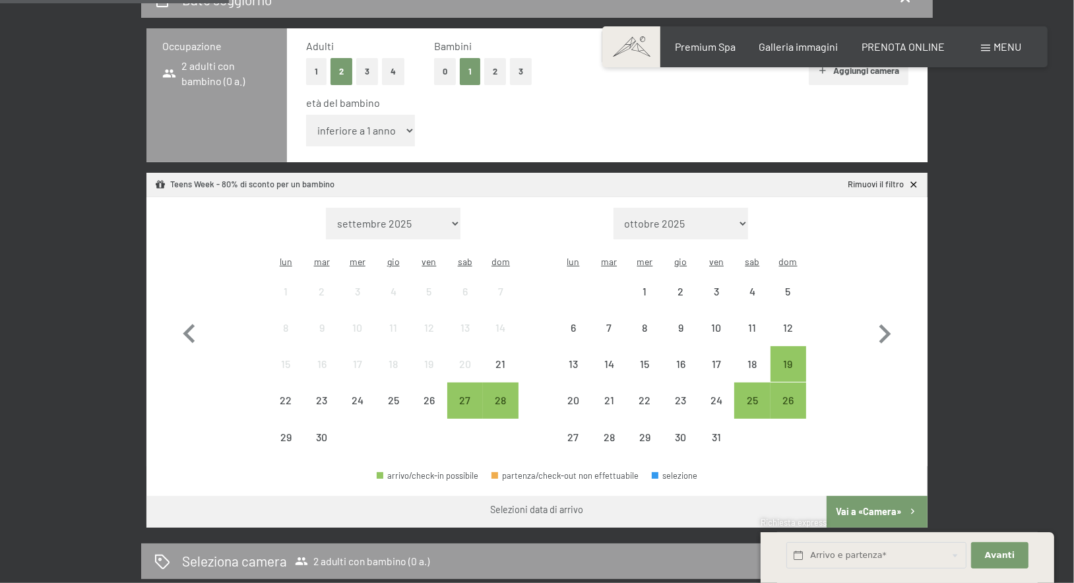
select select "5"
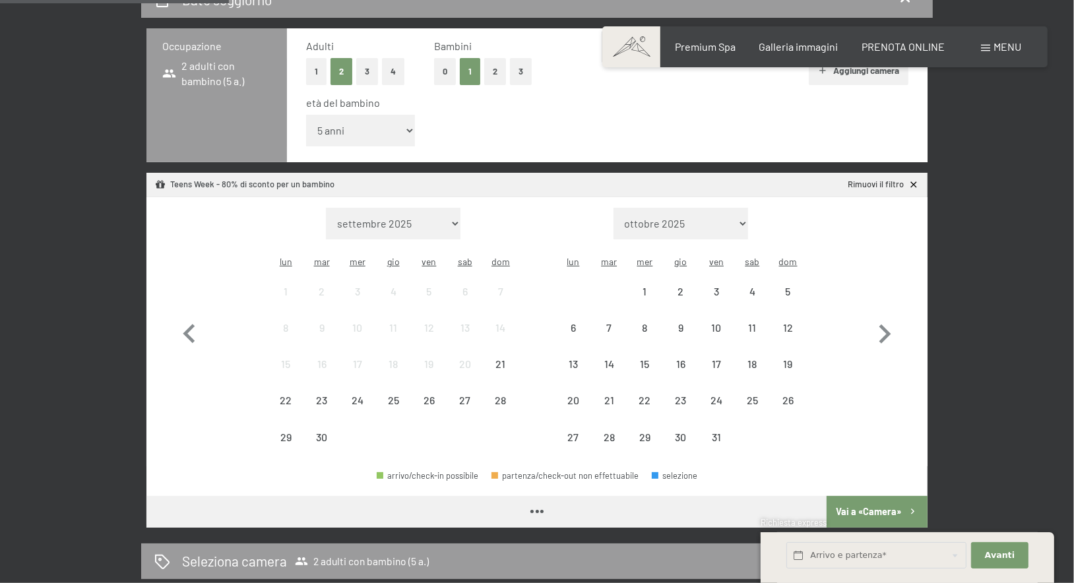
click at [504, 129] on div "età del bambino inferiore a 1 anno 1 anno 2 anni 3 anni 4 anni 5 anni 6 anni 7 …" at bounding box center [607, 124] width 602 height 56
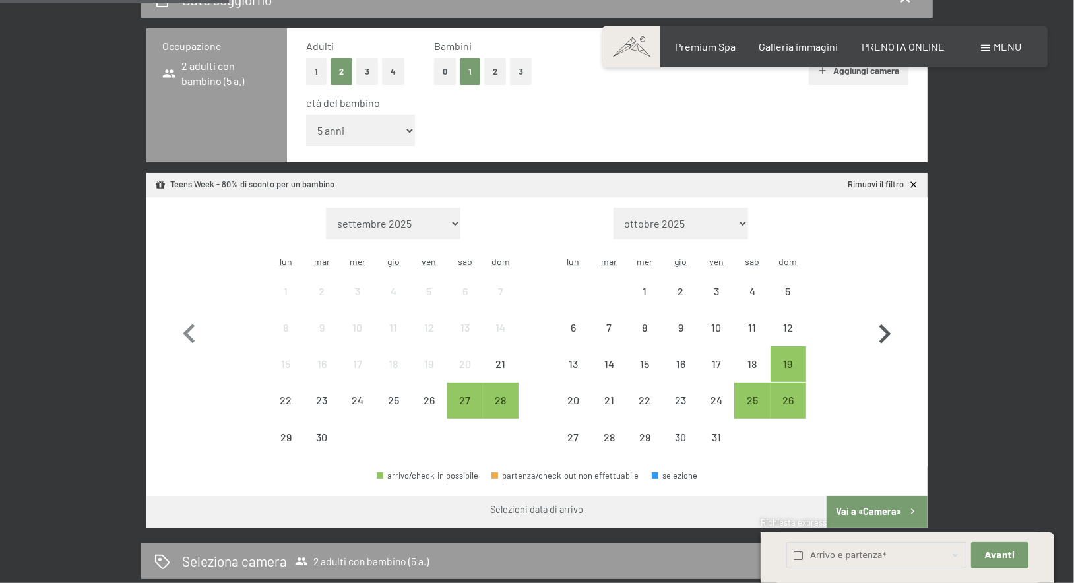
click at [890, 325] on icon "button" at bounding box center [886, 334] width 12 height 19
select select "2025-10-01"
select select "2025-11-01"
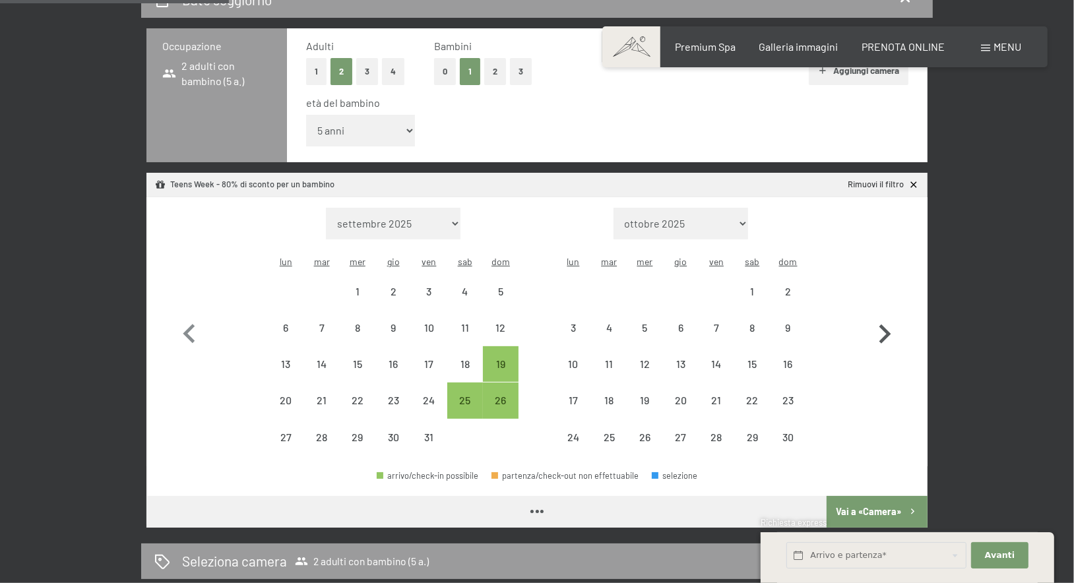
click at [890, 325] on icon "button" at bounding box center [886, 334] width 12 height 19
select select "2025-11-01"
select select "2025-12-01"
click at [890, 325] on icon "button" at bounding box center [886, 334] width 12 height 19
select select "2025-12-01"
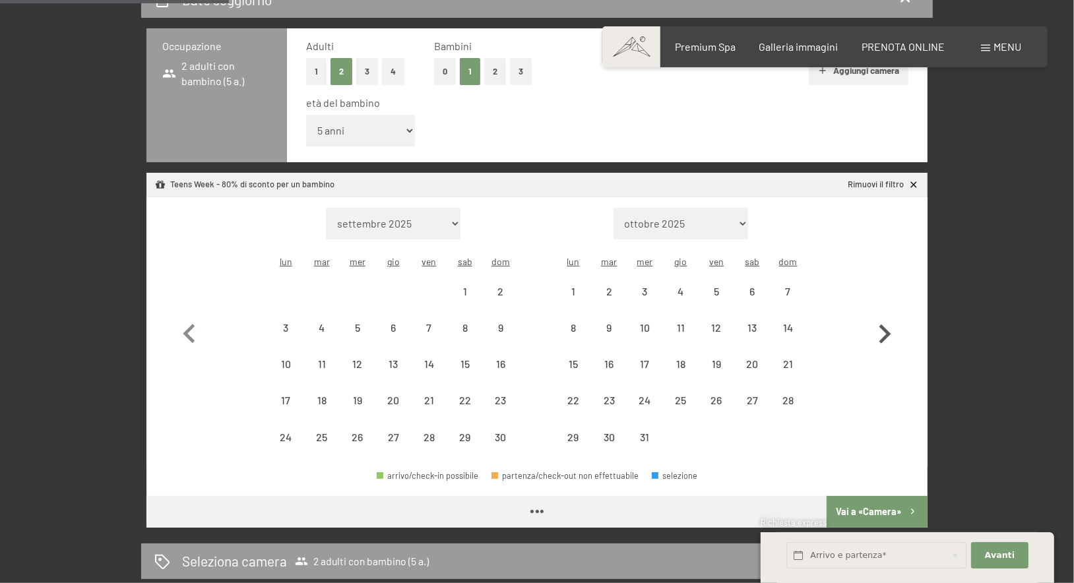
select select "2026-01-01"
click at [890, 325] on icon "button" at bounding box center [886, 334] width 12 height 19
select select "2026-01-01"
select select "2026-02-01"
click at [890, 325] on icon "button" at bounding box center [886, 334] width 12 height 19
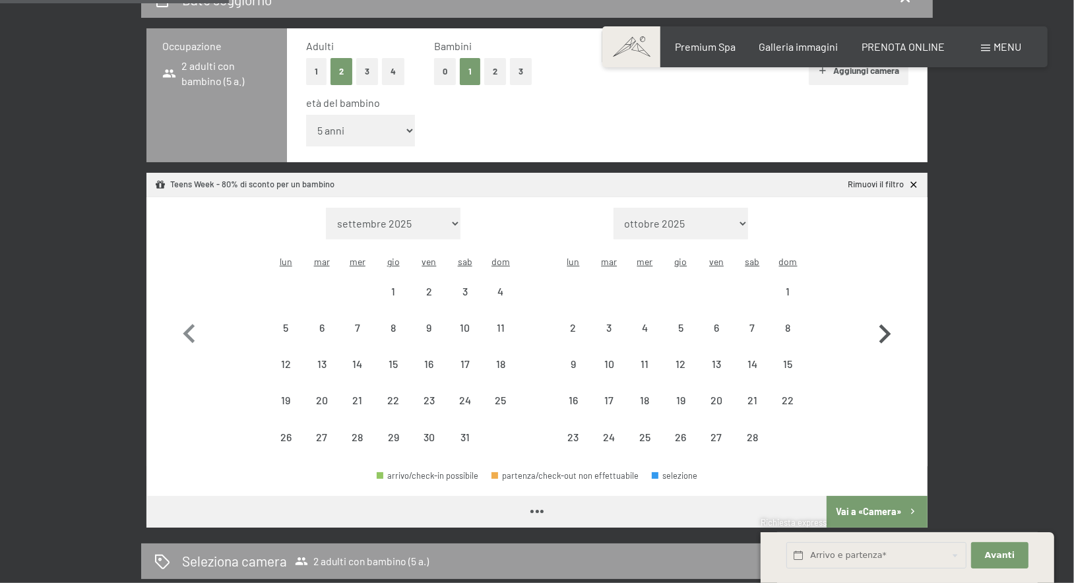
select select "2026-02-01"
select select "2026-03-01"
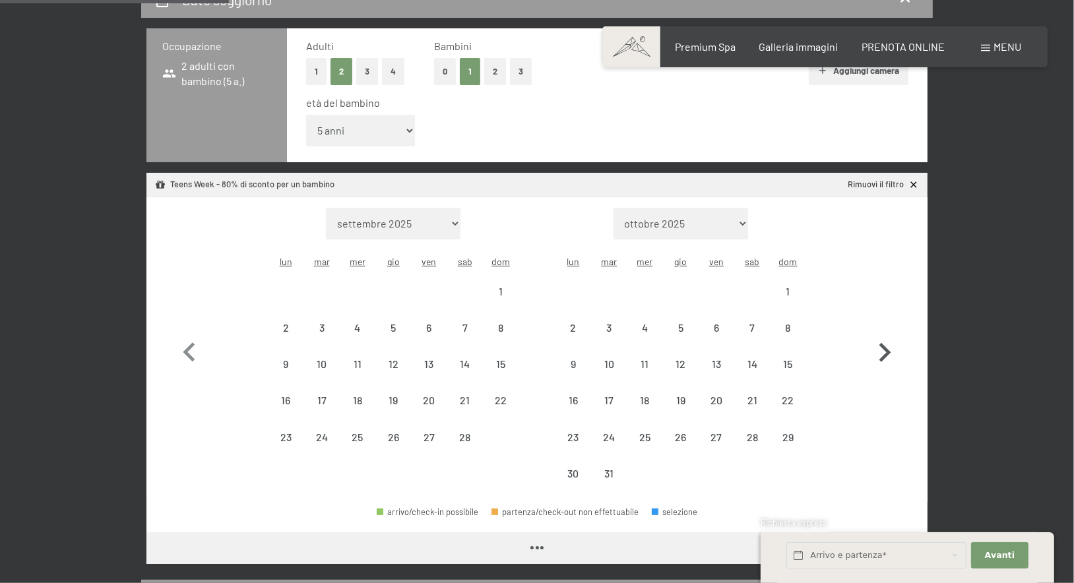
click at [890, 334] on icon "button" at bounding box center [885, 353] width 38 height 38
select select "2026-04-01"
select select "2026-05-01"
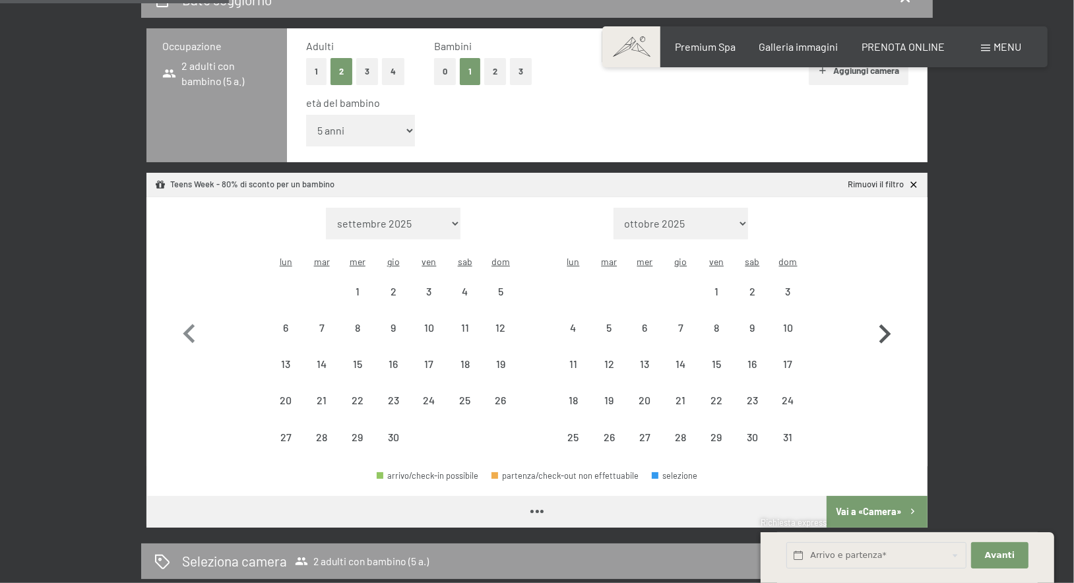
select select "2026-04-01"
select select "2026-05-01"
click at [890, 325] on icon "button" at bounding box center [886, 334] width 12 height 19
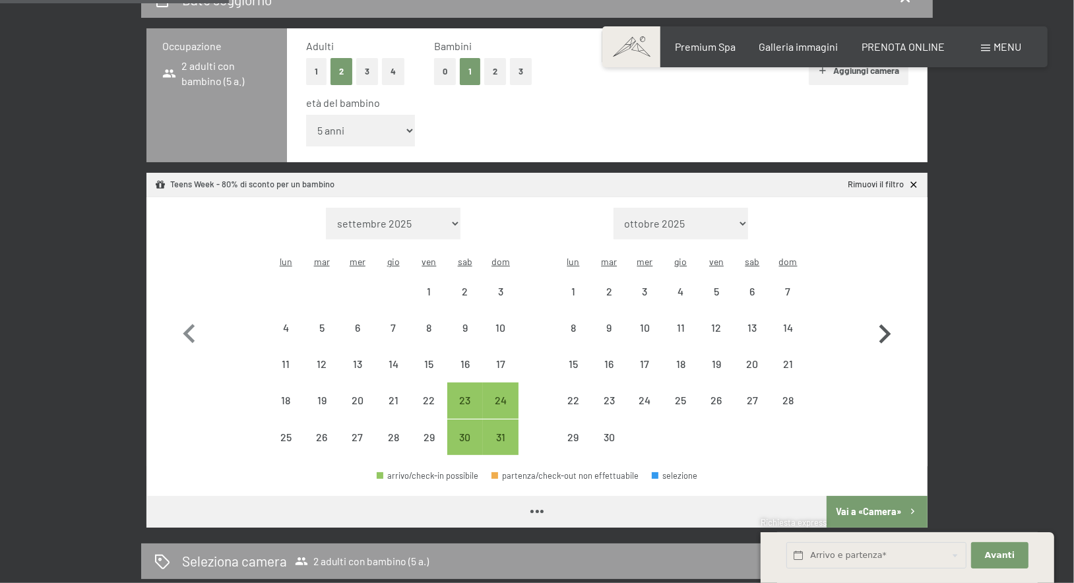
select select "2026-05-01"
select select "2026-06-01"
click at [795, 395] on div "28" at bounding box center [788, 411] width 33 height 33
select select "2026-05-01"
select select "2026-06-01"
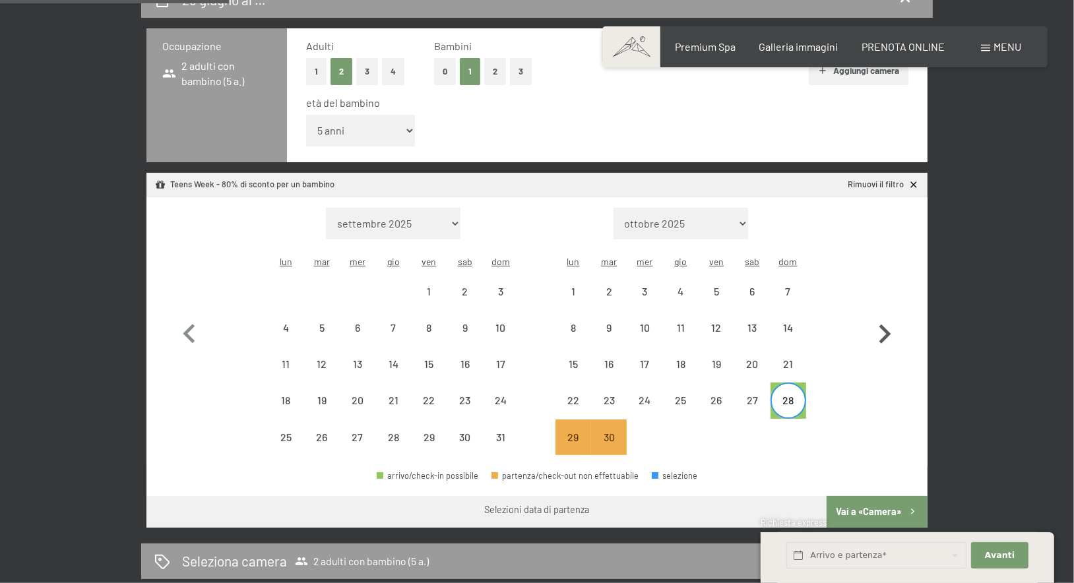
click at [878, 315] on icon "button" at bounding box center [885, 334] width 38 height 38
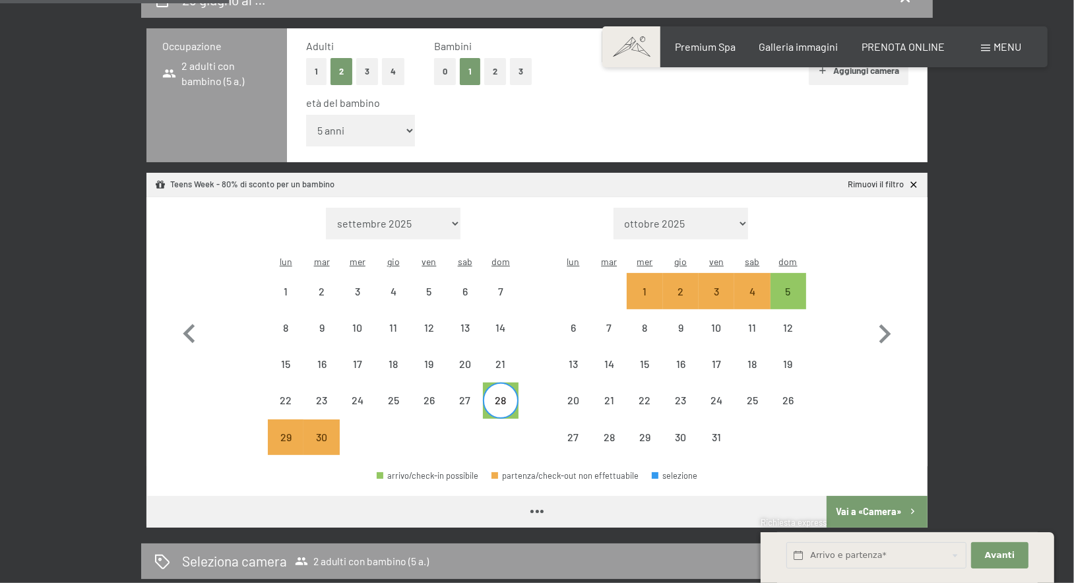
select select "2026-06-01"
select select "2026-07-01"
click at [747, 286] on div "4" at bounding box center [752, 302] width 33 height 33
select select "2026-06-01"
select select "2026-07-01"
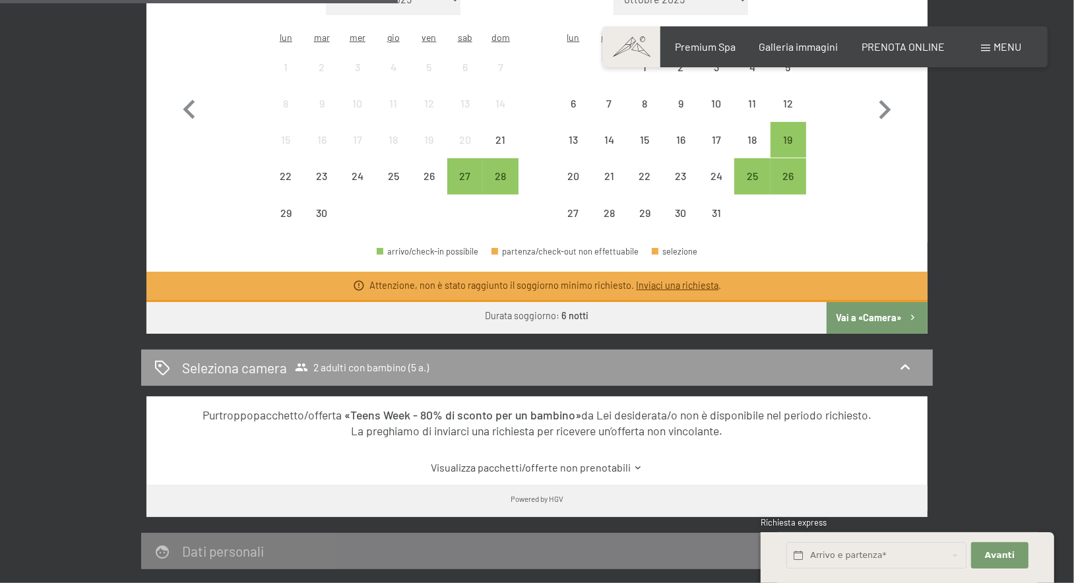
scroll to position [406, 0]
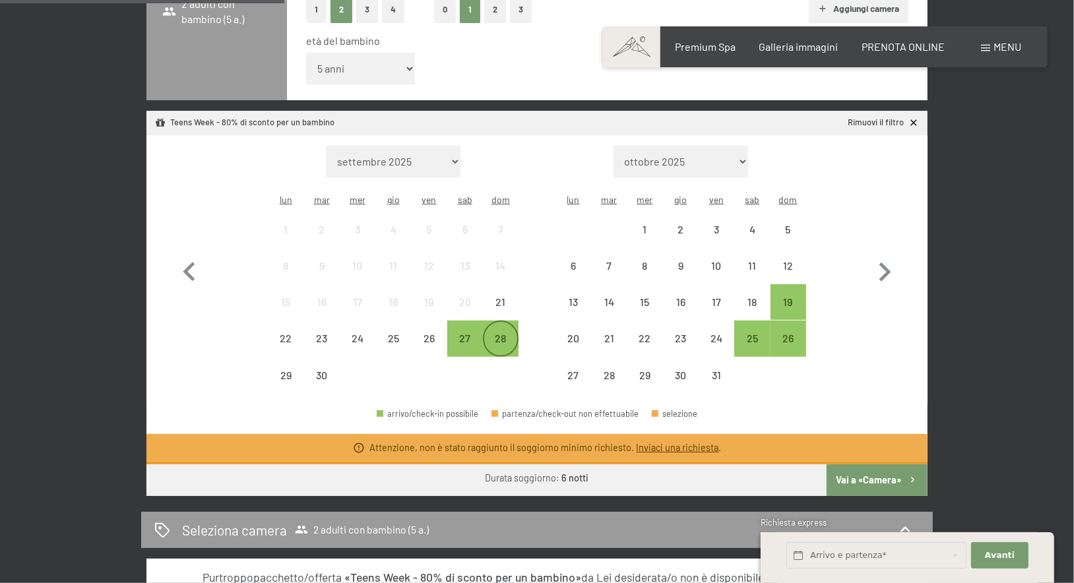
click at [502, 333] on div "28" at bounding box center [500, 349] width 33 height 33
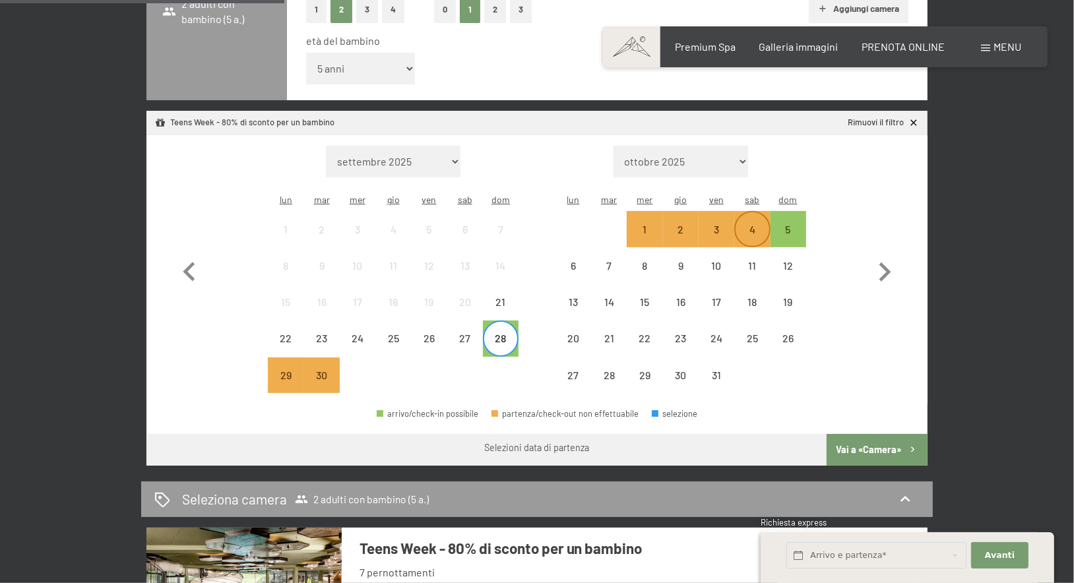
click at [749, 224] on div "4" at bounding box center [752, 240] width 33 height 33
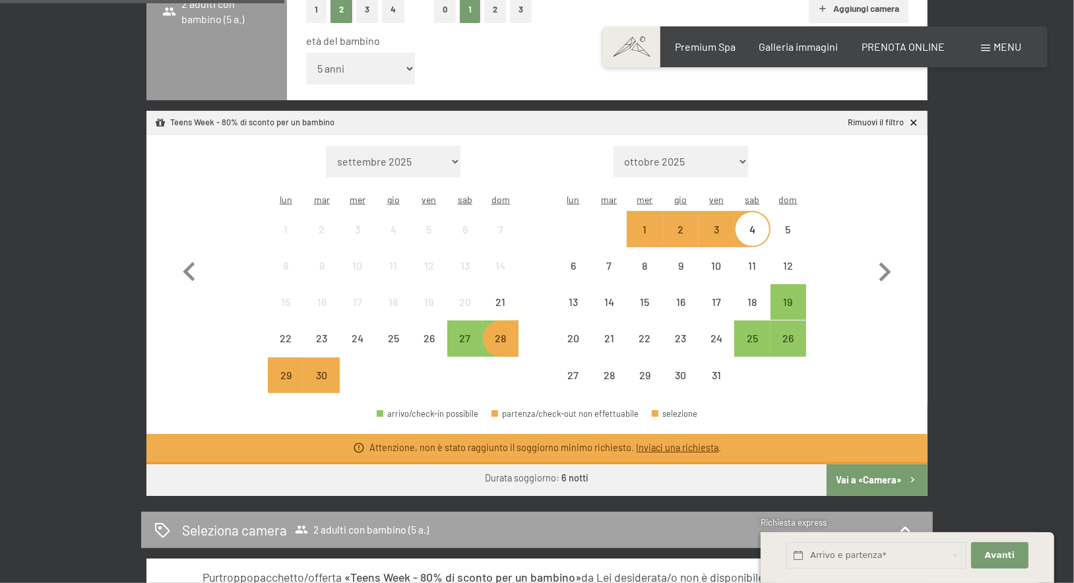
select select "2027-06-01"
select select "2027-07-01"
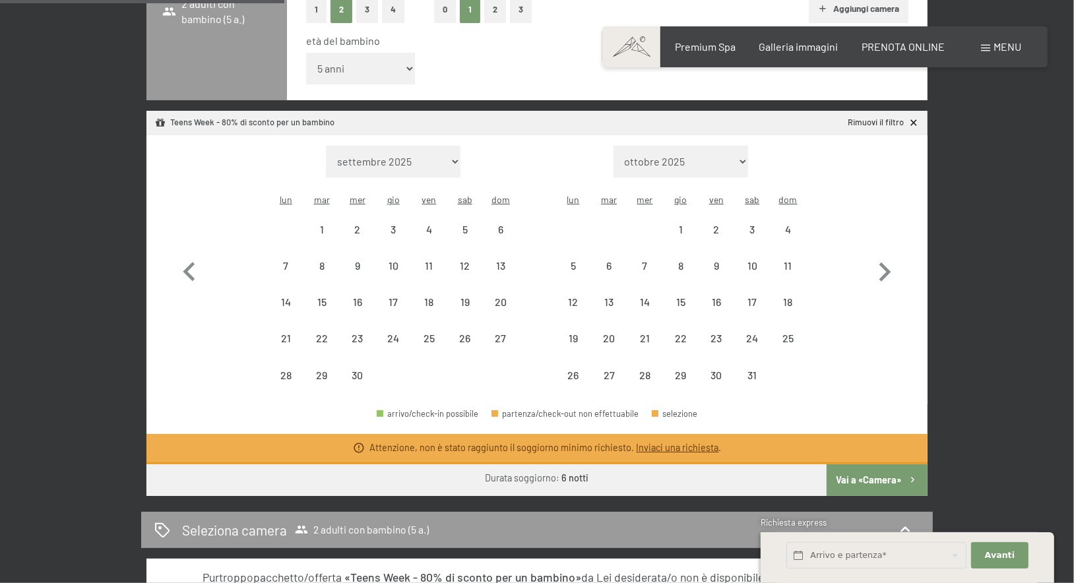
click at [414, 156] on div "Mese/anno settembre 2025 ottobre 2025 novembre 2025 dicembre 2025 gennaio 2026 …" at bounding box center [393, 270] width 251 height 248
select select "2026-06-01"
select select "2026-07-01"
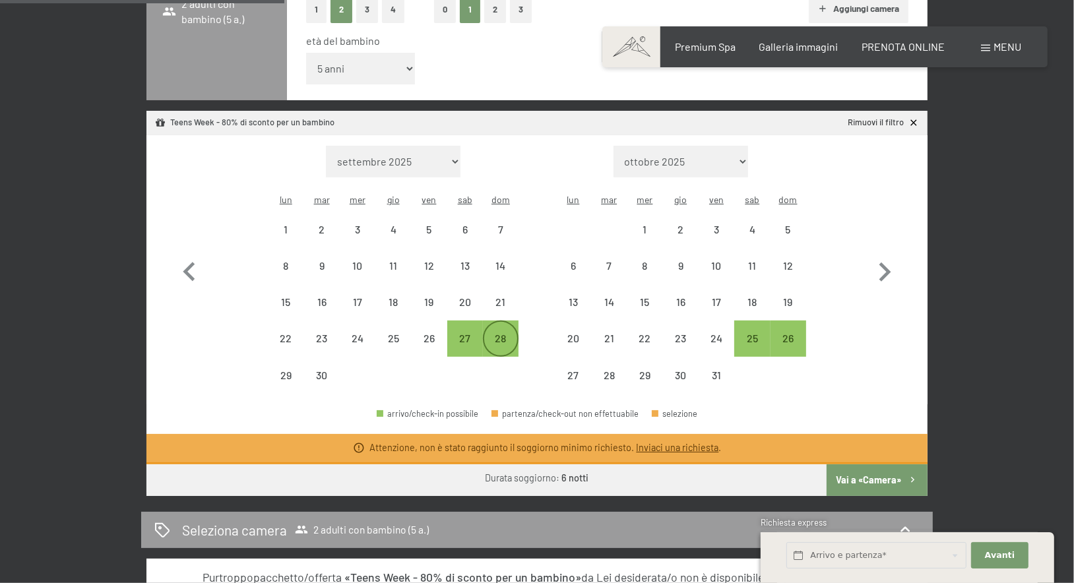
click at [504, 333] on div "28" at bounding box center [500, 349] width 33 height 33
select select "2026-06-01"
select select "2026-07-01"
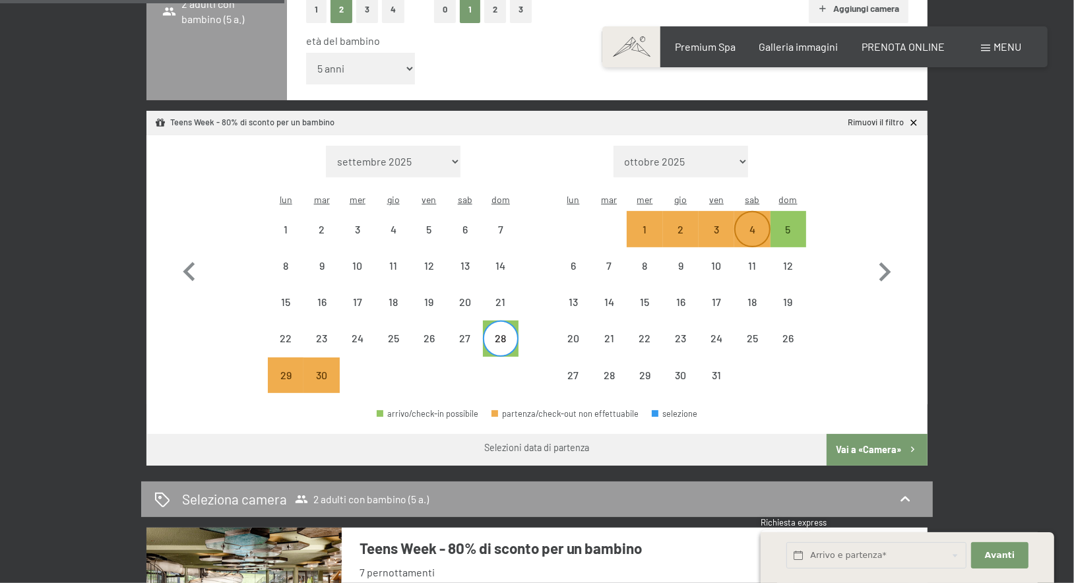
click at [754, 224] on div "4" at bounding box center [752, 240] width 33 height 33
select select "2026-06-01"
select select "2026-07-01"
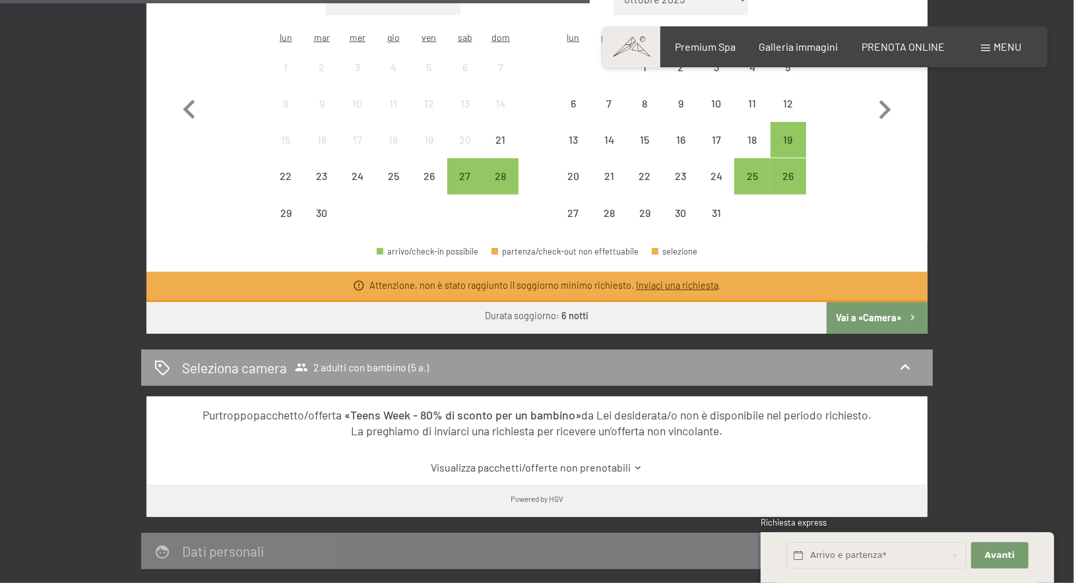
scroll to position [329, 0]
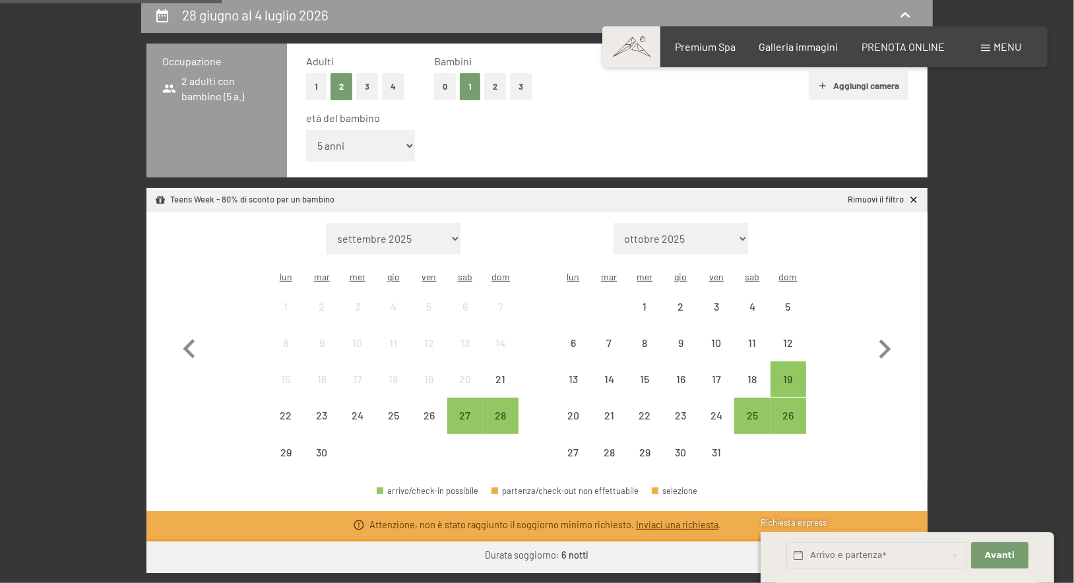
select select "2026-06-01"
select select "2026-07-01"
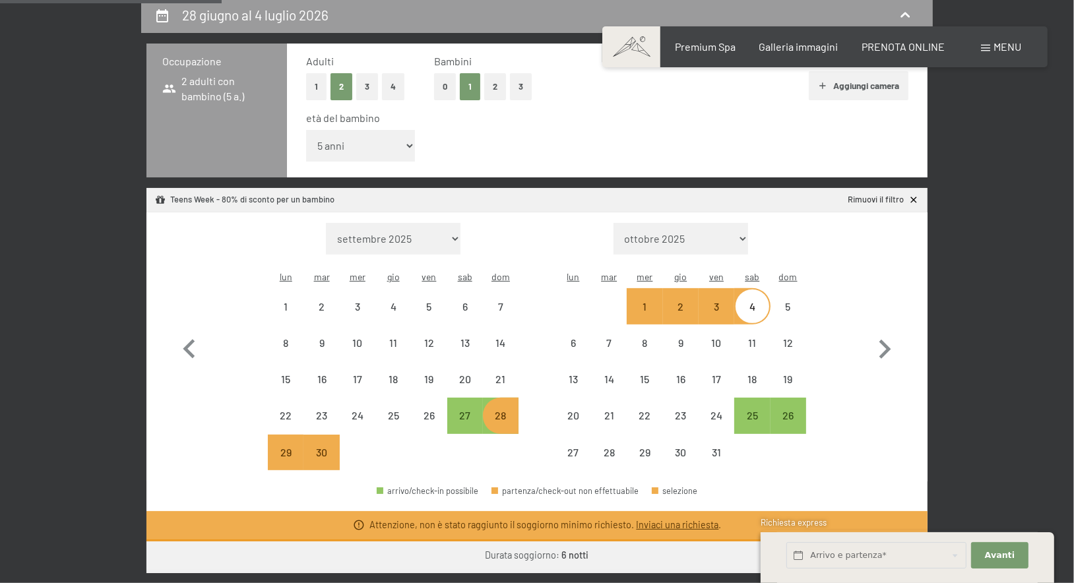
click at [841, 213] on div "Mese/anno settembre 2025 ottobre 2025 novembre 2025 dicembre 2025 gennaio 2026 …" at bounding box center [536, 346] width 781 height 269
click at [490, 410] on div "28" at bounding box center [500, 426] width 33 height 33
select select "2026-06-01"
select select "2026-07-01"
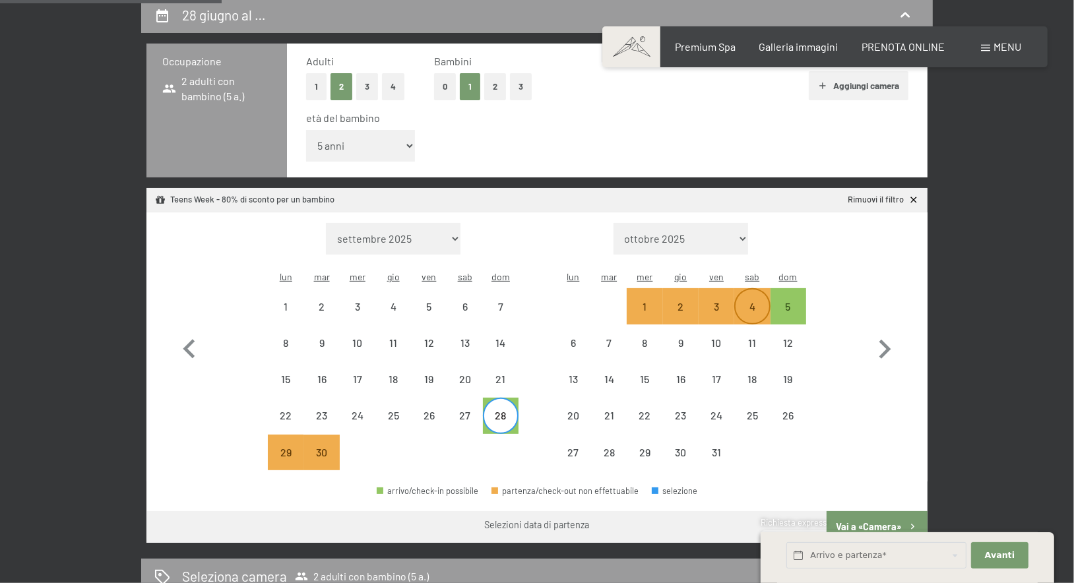
click at [750, 302] on div "4" at bounding box center [752, 318] width 33 height 33
select select "2026-06-01"
select select "2026-07-01"
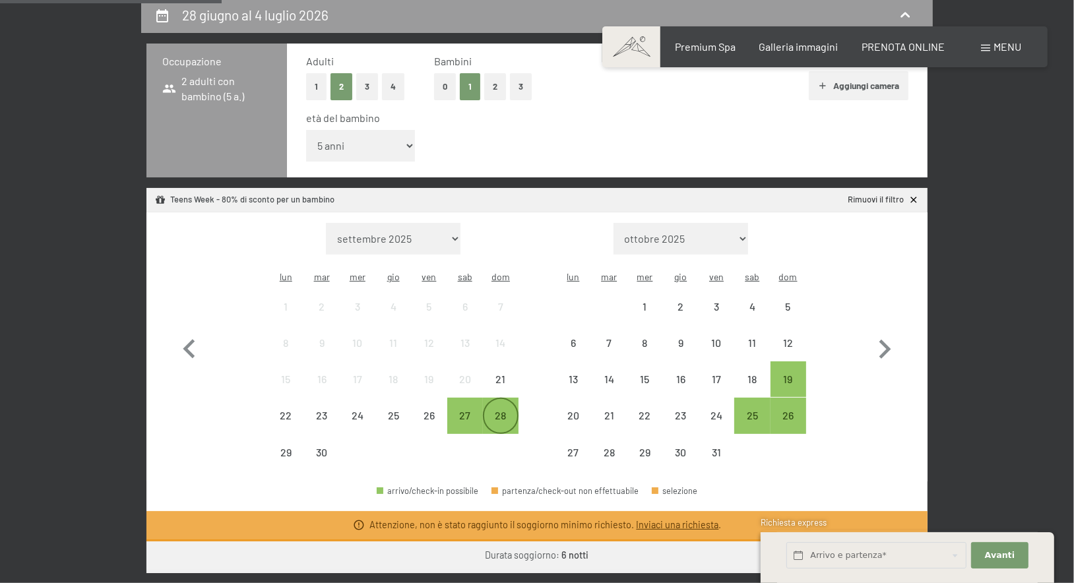
click at [516, 410] on div "28" at bounding box center [500, 426] width 33 height 33
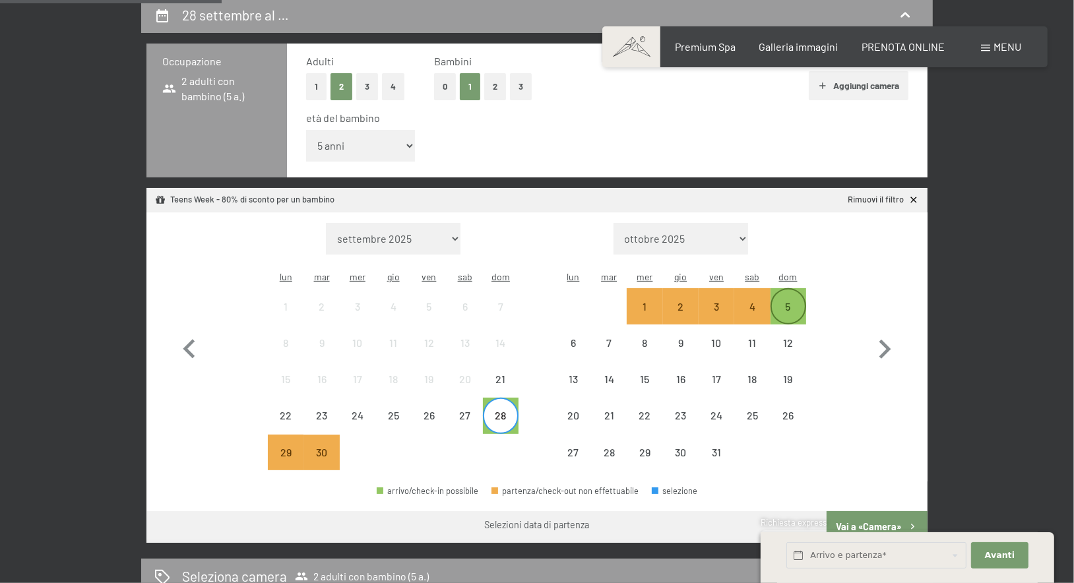
click at [794, 302] on div "5" at bounding box center [788, 318] width 33 height 33
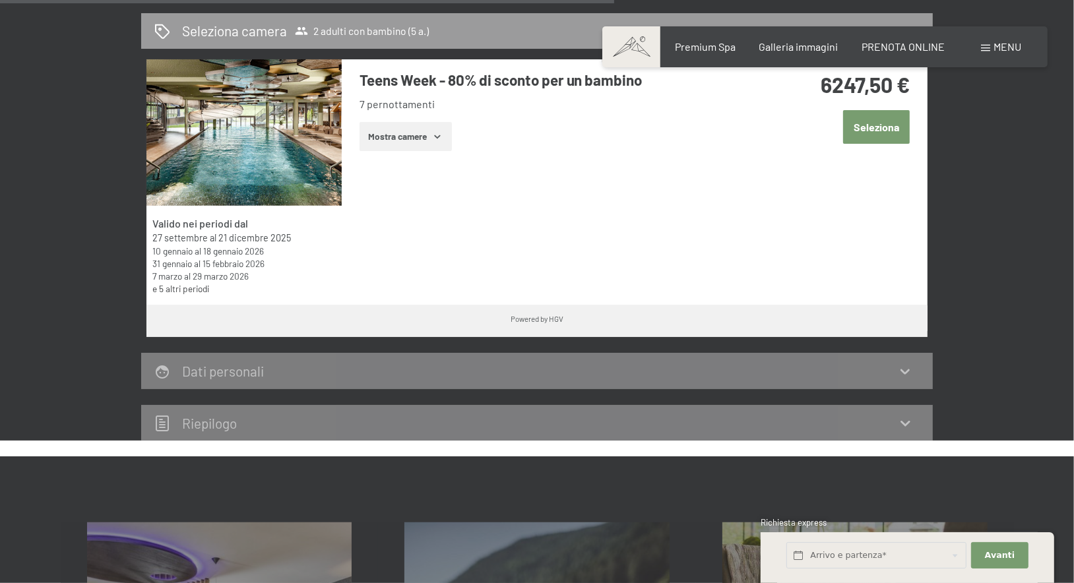
scroll to position [732, 0]
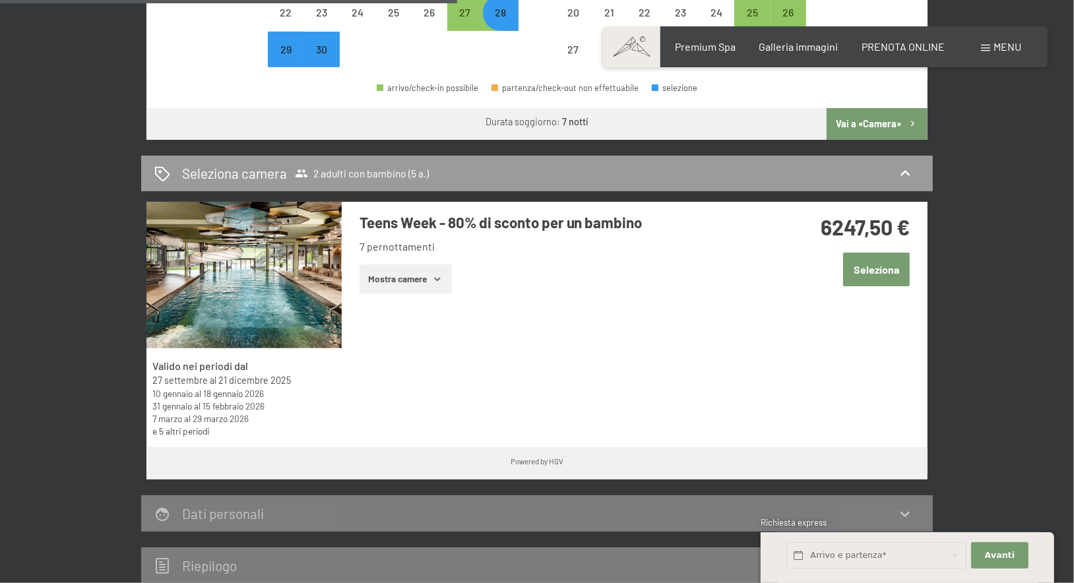
click at [448, 265] on button "Mostra camere" at bounding box center [406, 279] width 92 height 29
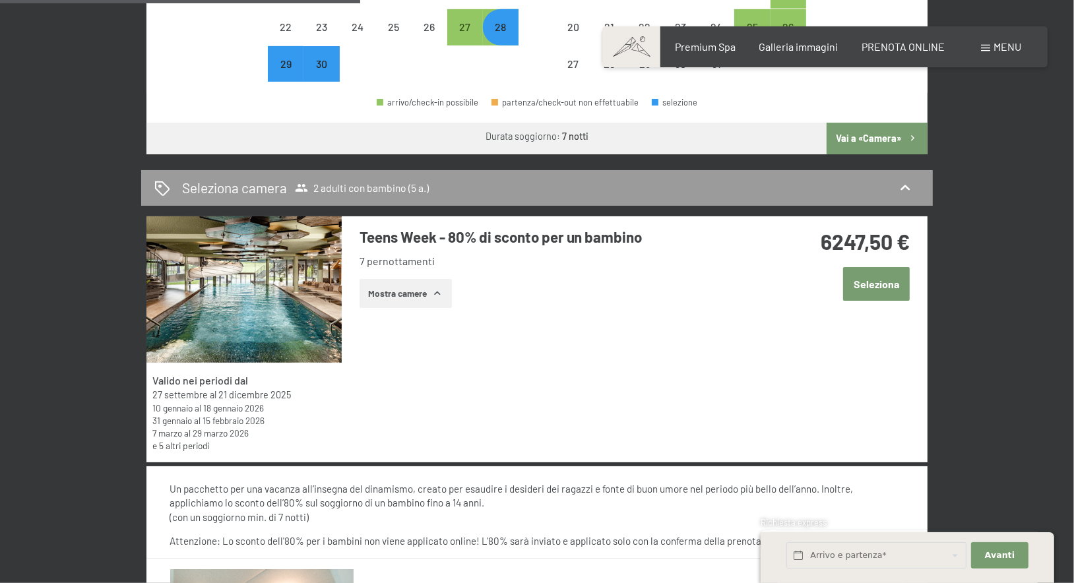
scroll to position [333, 0]
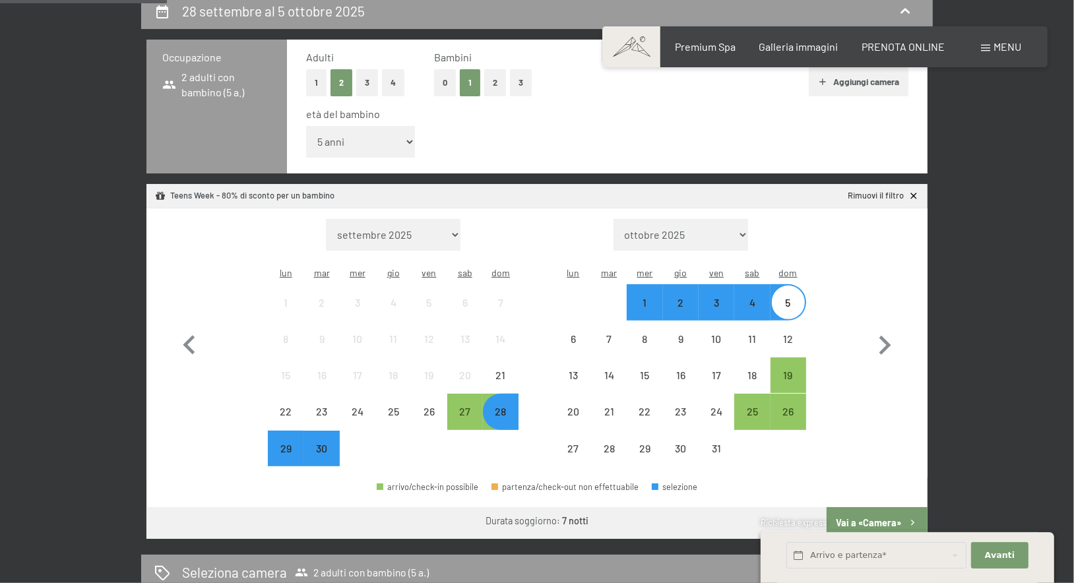
select select "2026-06-01"
select select "2026-07-01"
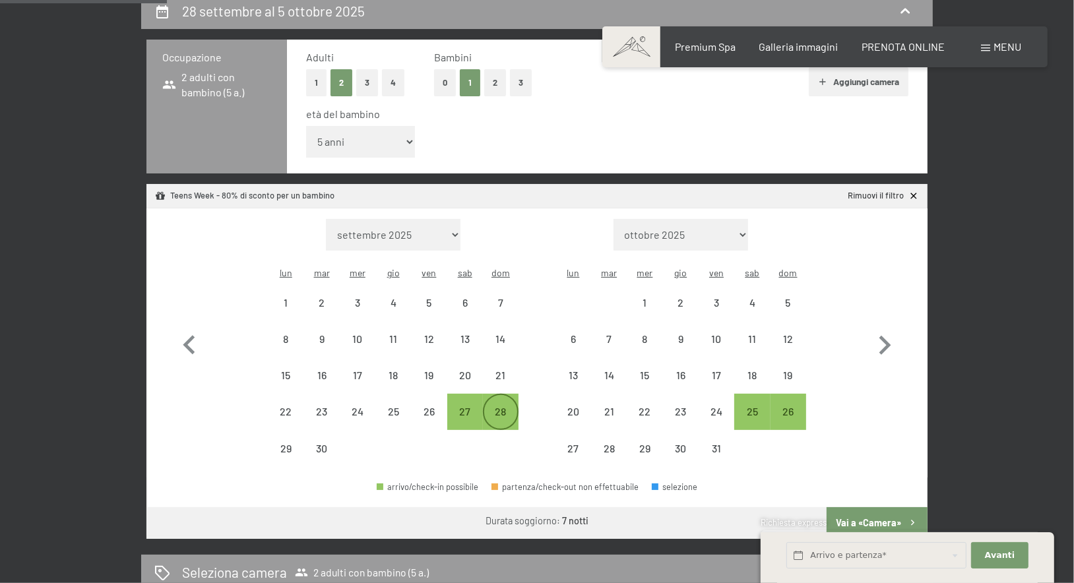
click at [509, 406] on div "28" at bounding box center [500, 422] width 33 height 33
select select "2026-06-01"
select select "2026-07-01"
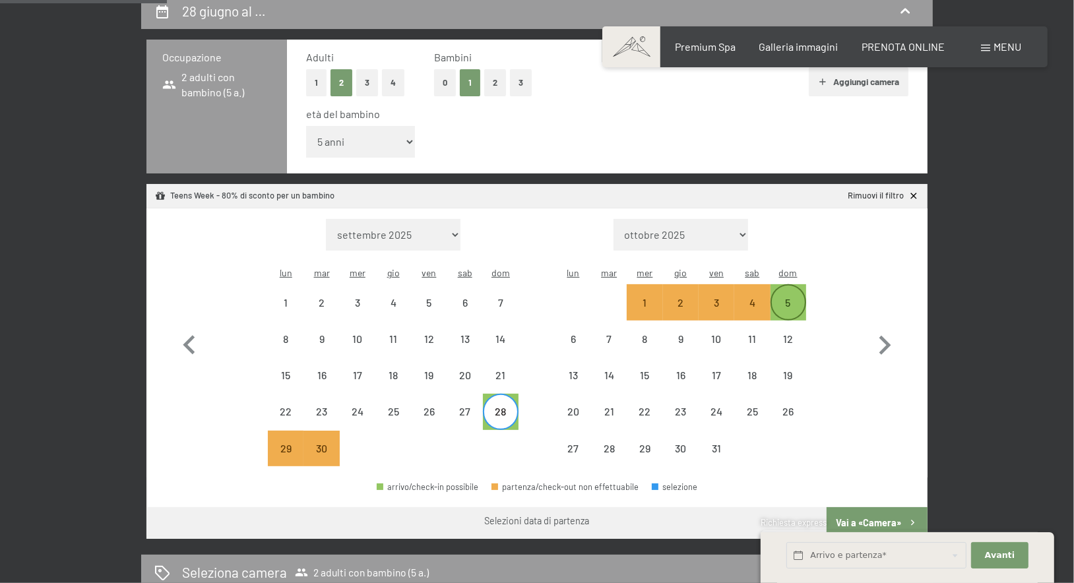
click at [786, 298] on div "5" at bounding box center [788, 314] width 33 height 33
select select "2026-06-01"
select select "2026-07-01"
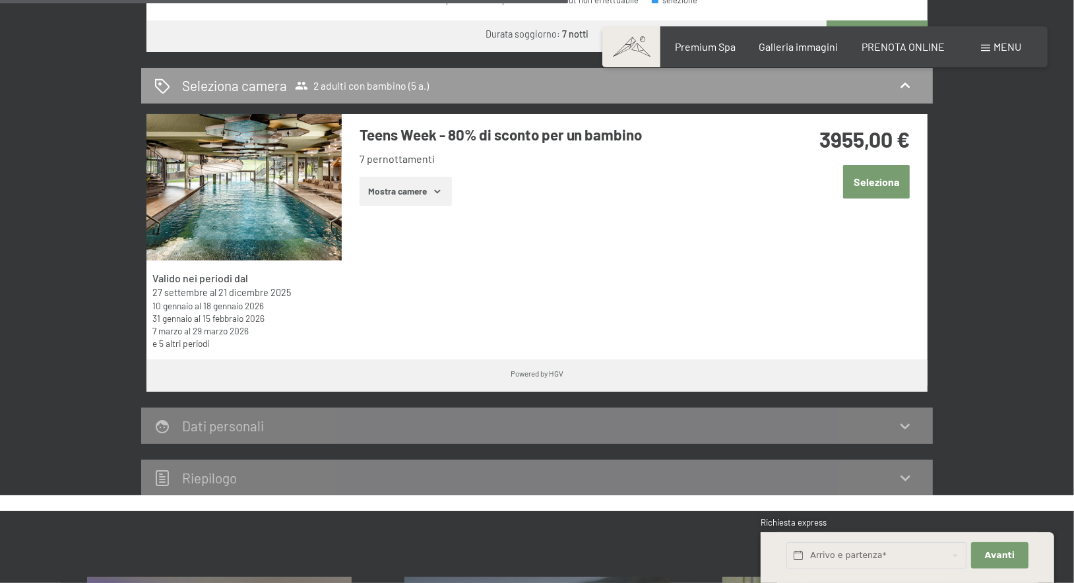
scroll to position [800, 0]
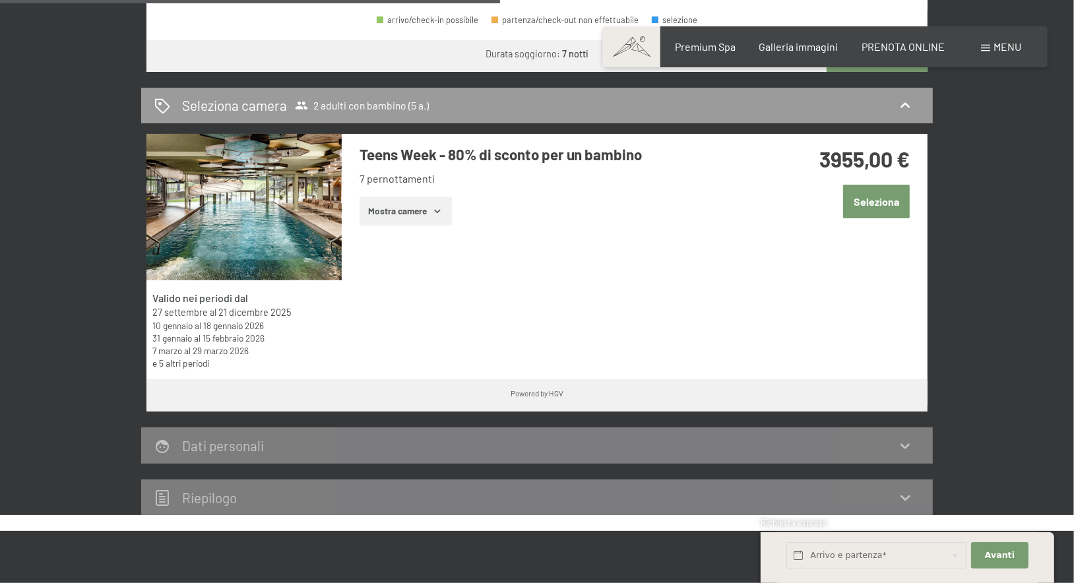
click at [421, 197] on button "Mostra camere" at bounding box center [406, 211] width 92 height 29
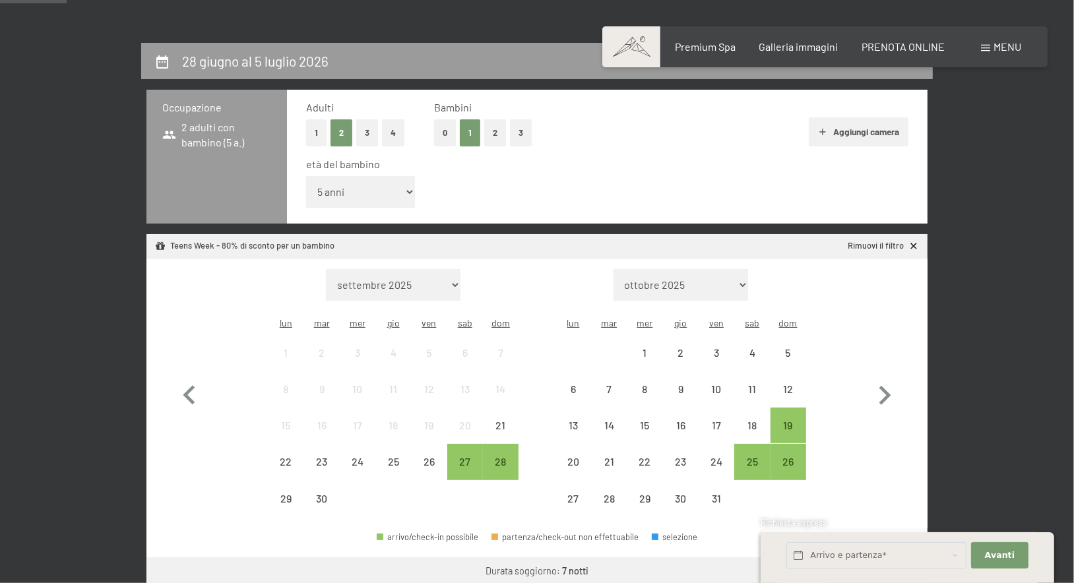
scroll to position [283, 0]
click at [270, 149] on span "2 adulti con bambino (5 a.)" at bounding box center [216, 134] width 109 height 30
click at [234, 149] on span "2 adulti con bambino (5 a.)" at bounding box center [216, 134] width 109 height 30
click at [911, 243] on icon at bounding box center [914, 245] width 7 height 7
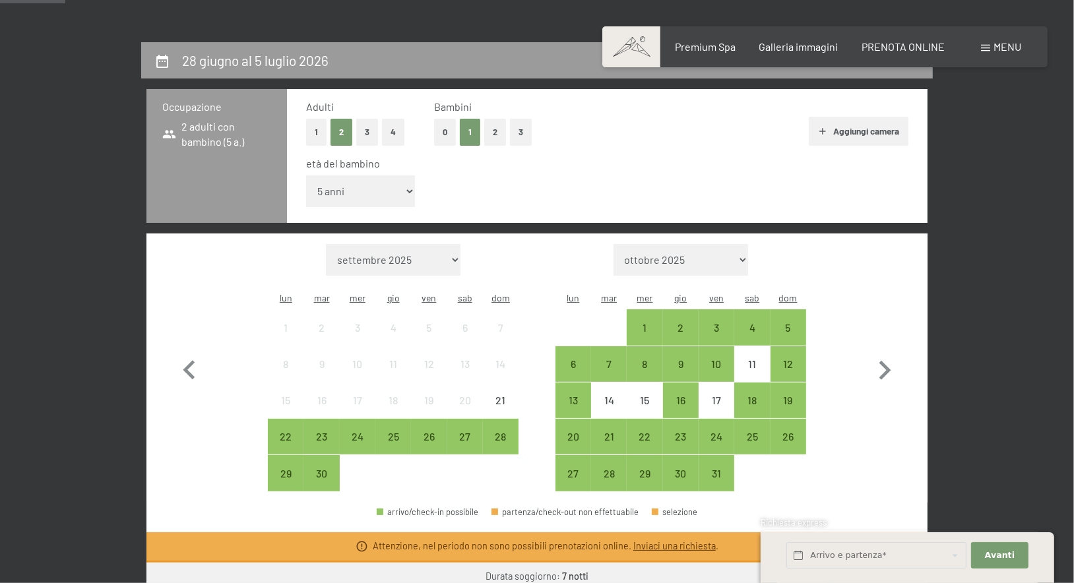
select select "2026-06-01"
select select "2026-07-01"
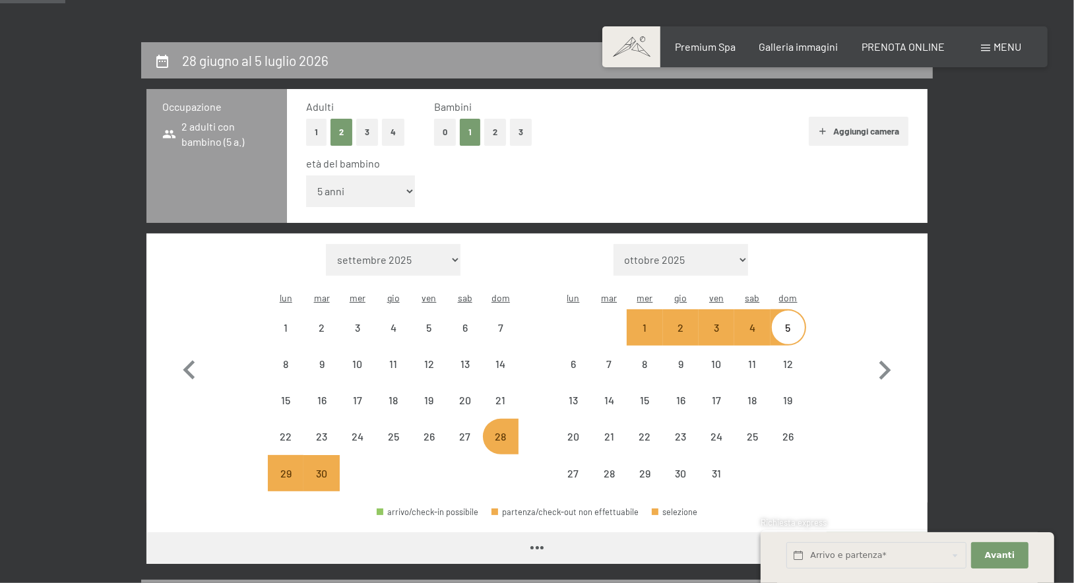
select select "2026-06-01"
select select "2026-07-01"
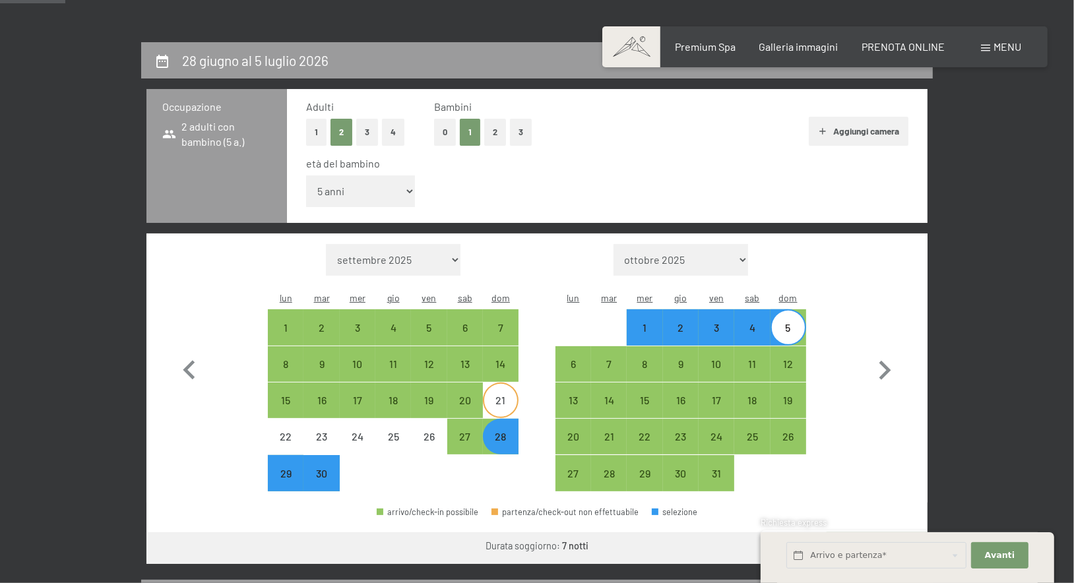
click at [493, 395] on div "21" at bounding box center [500, 411] width 33 height 33
select select "2026-06-01"
select select "2026-07-01"
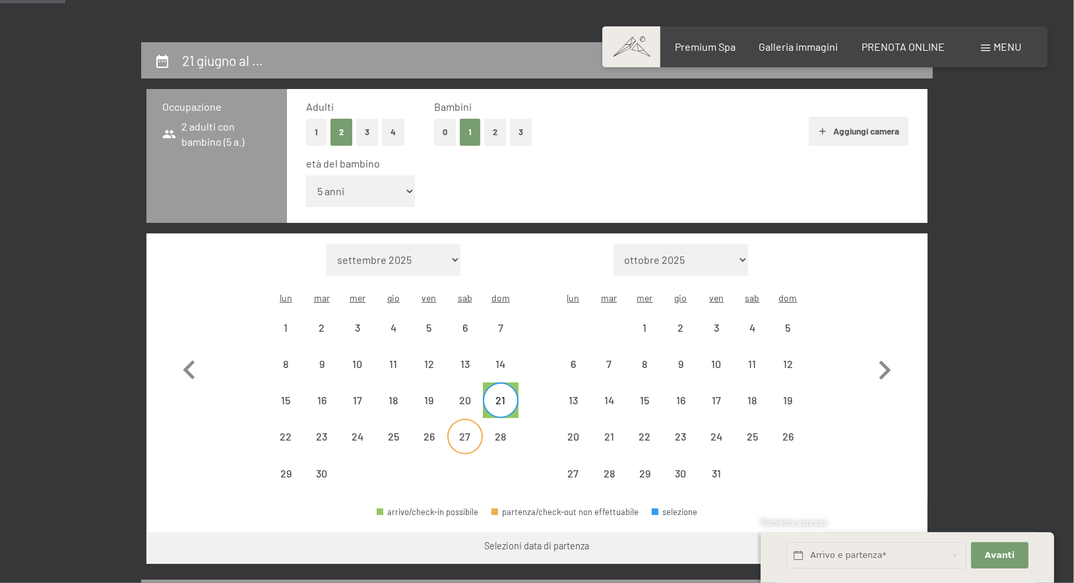
click at [459, 432] on div "27" at bounding box center [465, 448] width 33 height 33
select select "2026-06-01"
select select "2026-07-01"
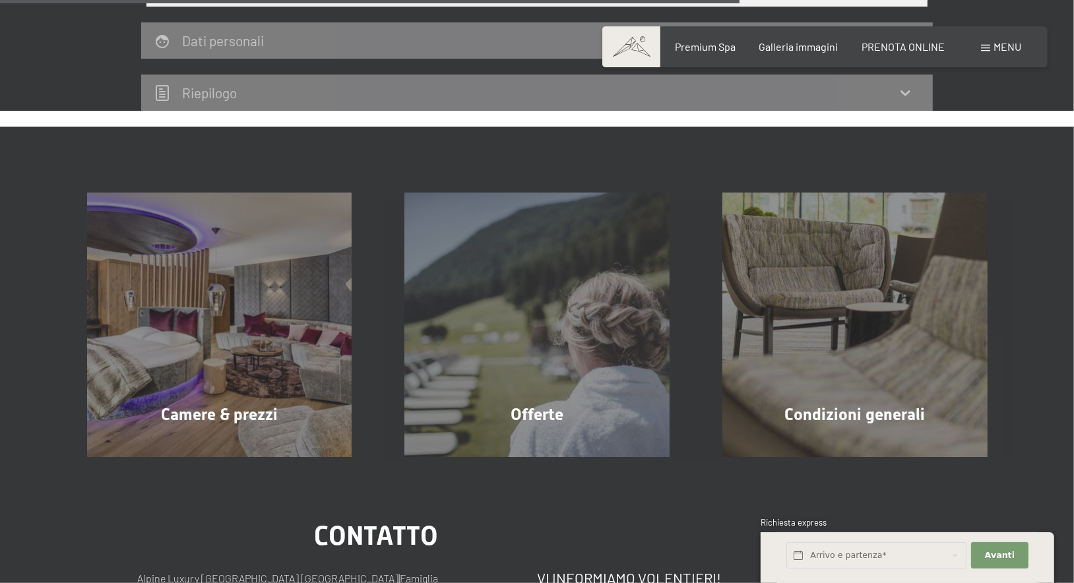
scroll to position [1119, 0]
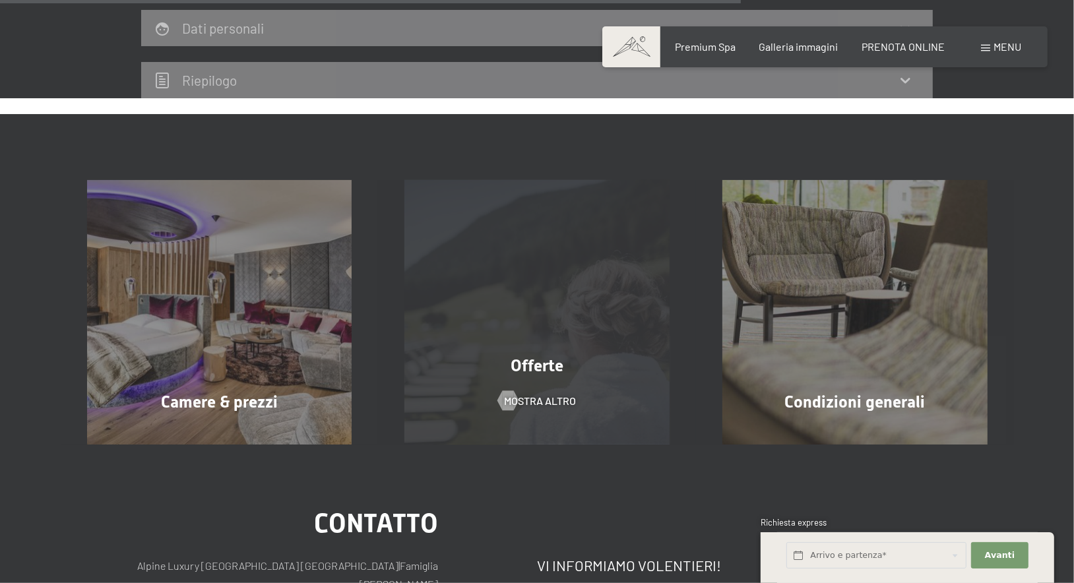
click at [476, 257] on div "Offerte mostra altro" at bounding box center [537, 312] width 318 height 265
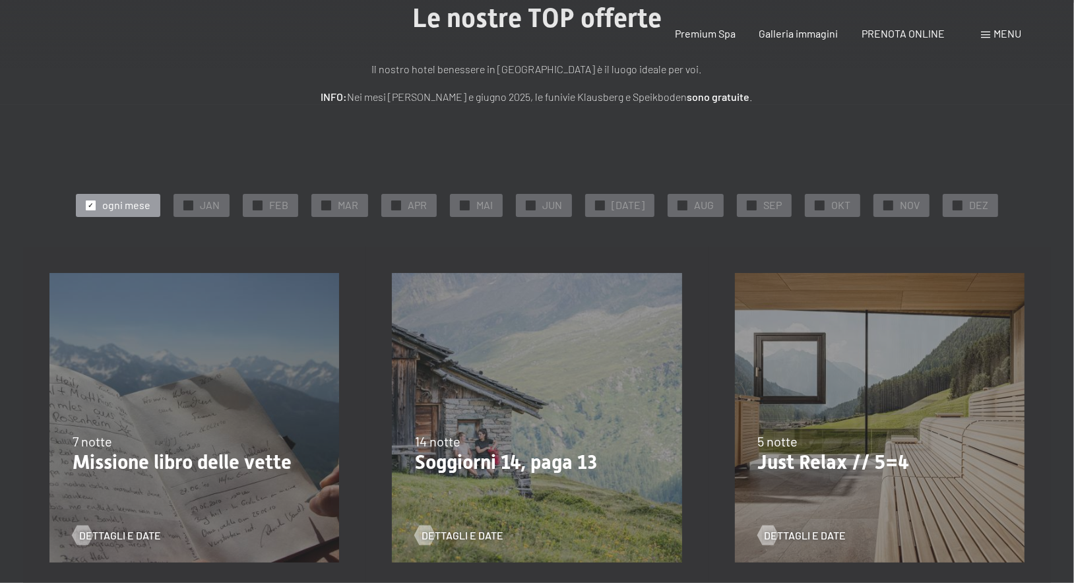
scroll to position [141, 0]
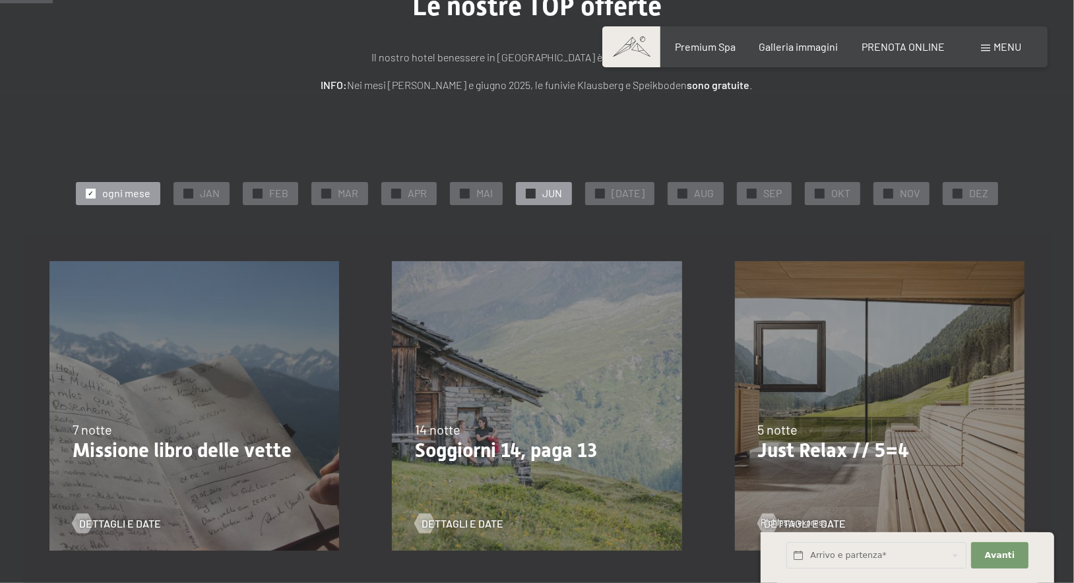
click at [531, 205] on div "✓ JUN" at bounding box center [544, 193] width 56 height 22
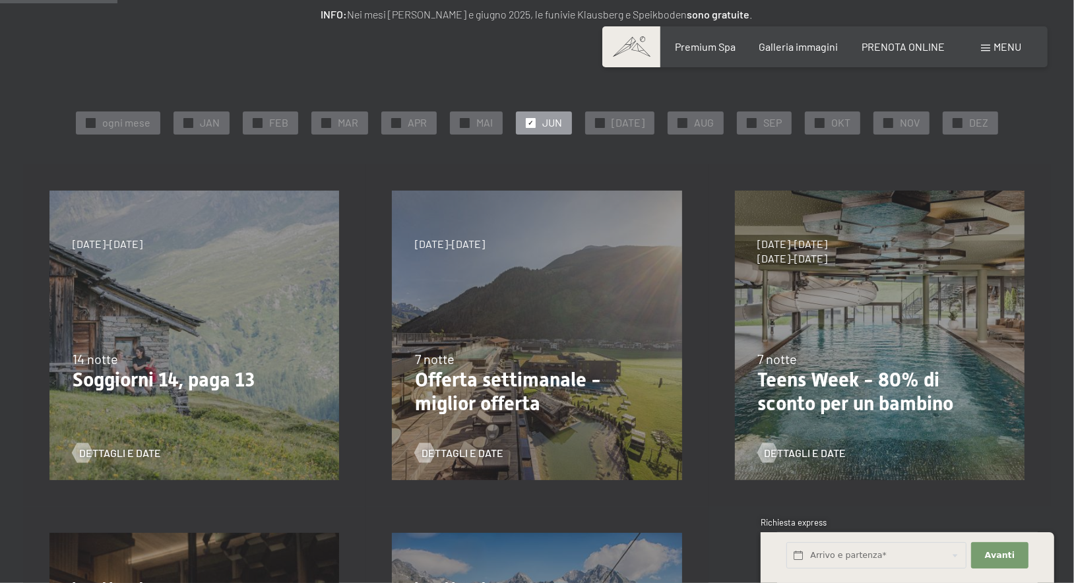
scroll to position [143, 0]
